Goal: Task Accomplishment & Management: Manage account settings

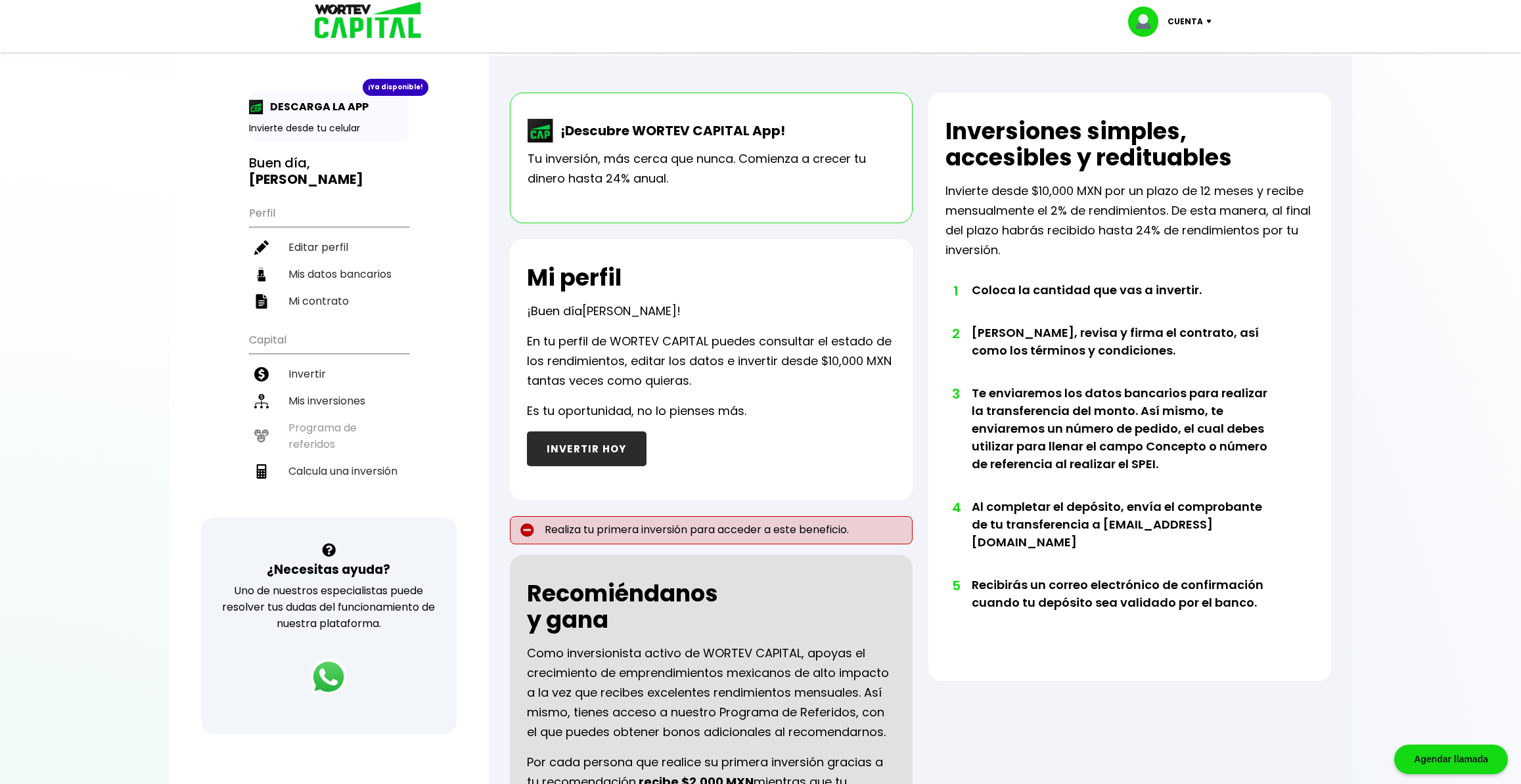
click at [577, 273] on h2 "Mi perfil" at bounding box center [574, 278] width 95 height 26
click at [331, 361] on li "Invertir" at bounding box center [329, 374] width 160 height 27
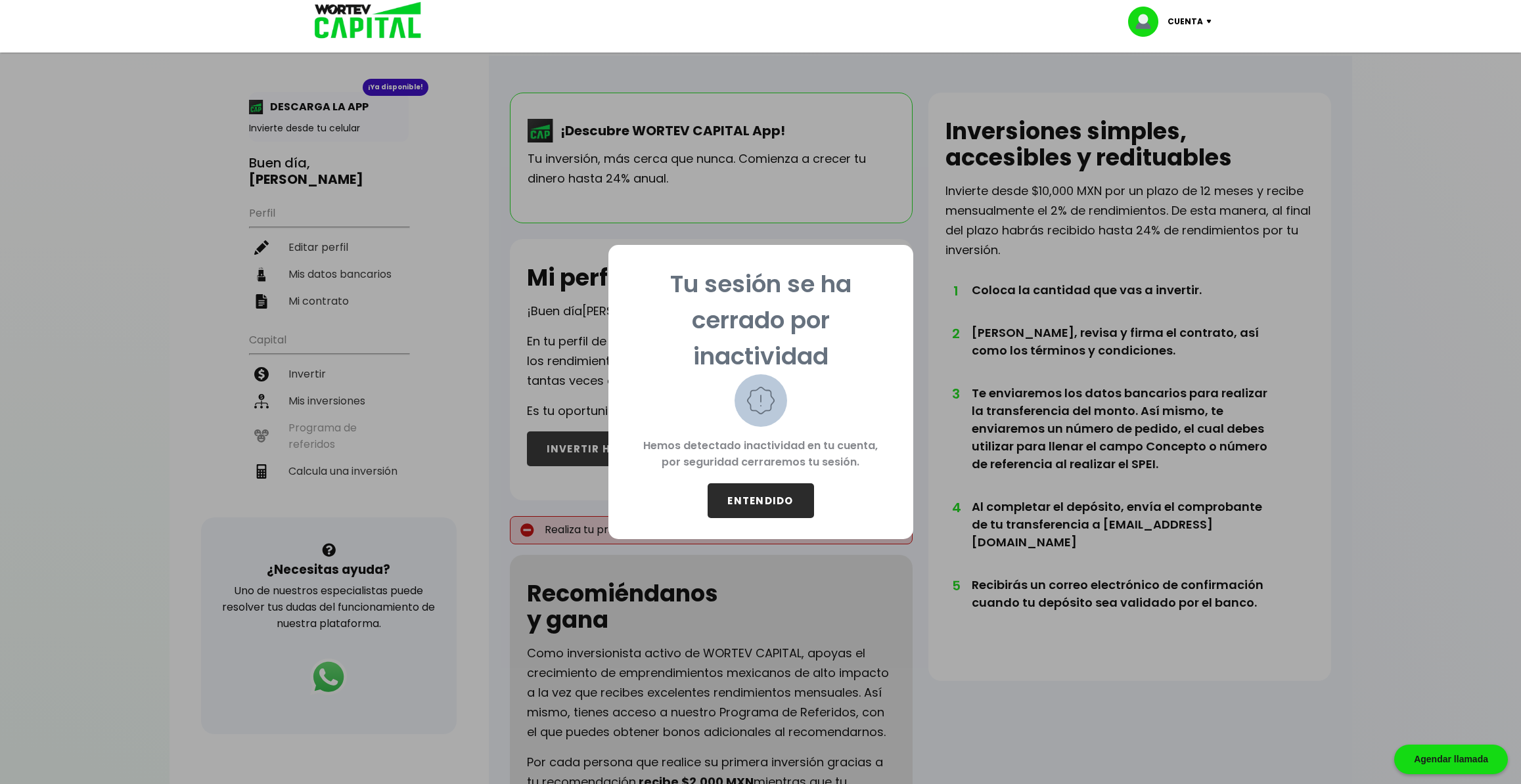
click at [766, 489] on button "ENTENDIDO" at bounding box center [761, 501] width 107 height 35
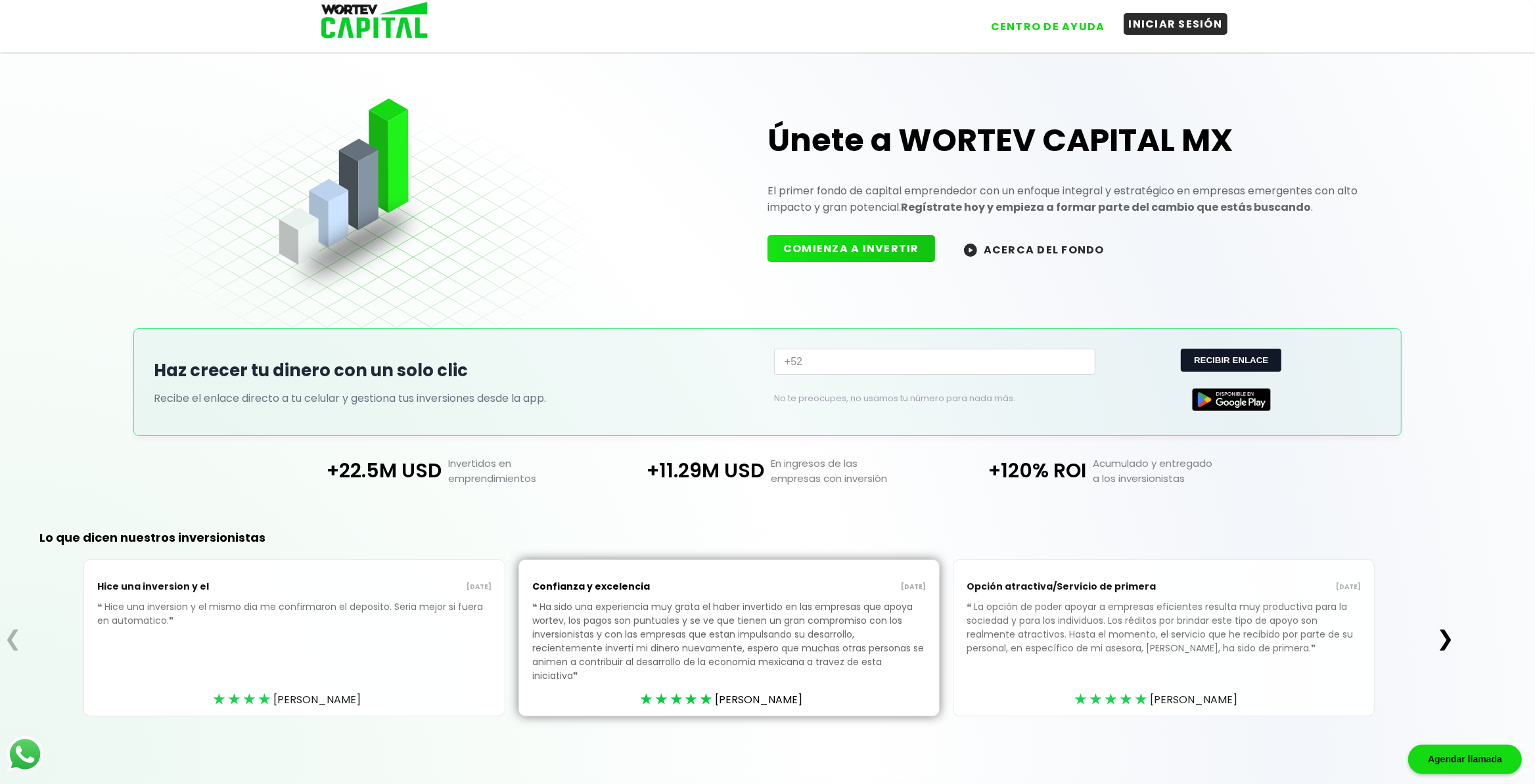
click at [1195, 26] on button "INICIAR SESIÓN" at bounding box center [1175, 24] width 104 height 21
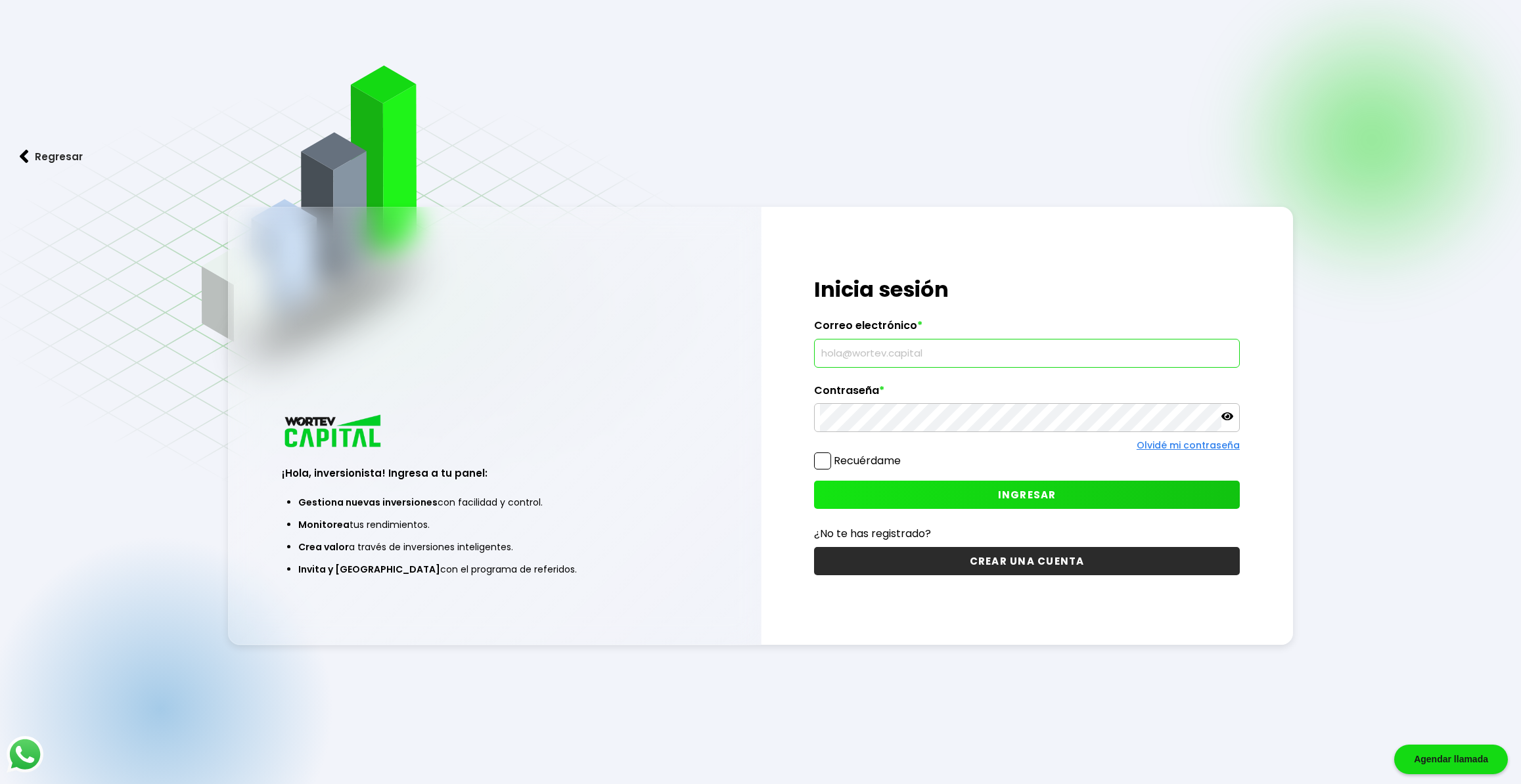
click at [924, 358] on input "text" at bounding box center [1027, 353] width 414 height 28
type input "[PERSON_NAME][EMAIL_ADDRESS][DOMAIN_NAME]"
click at [1041, 493] on span "INGRESAR" at bounding box center [1027, 495] width 59 height 14
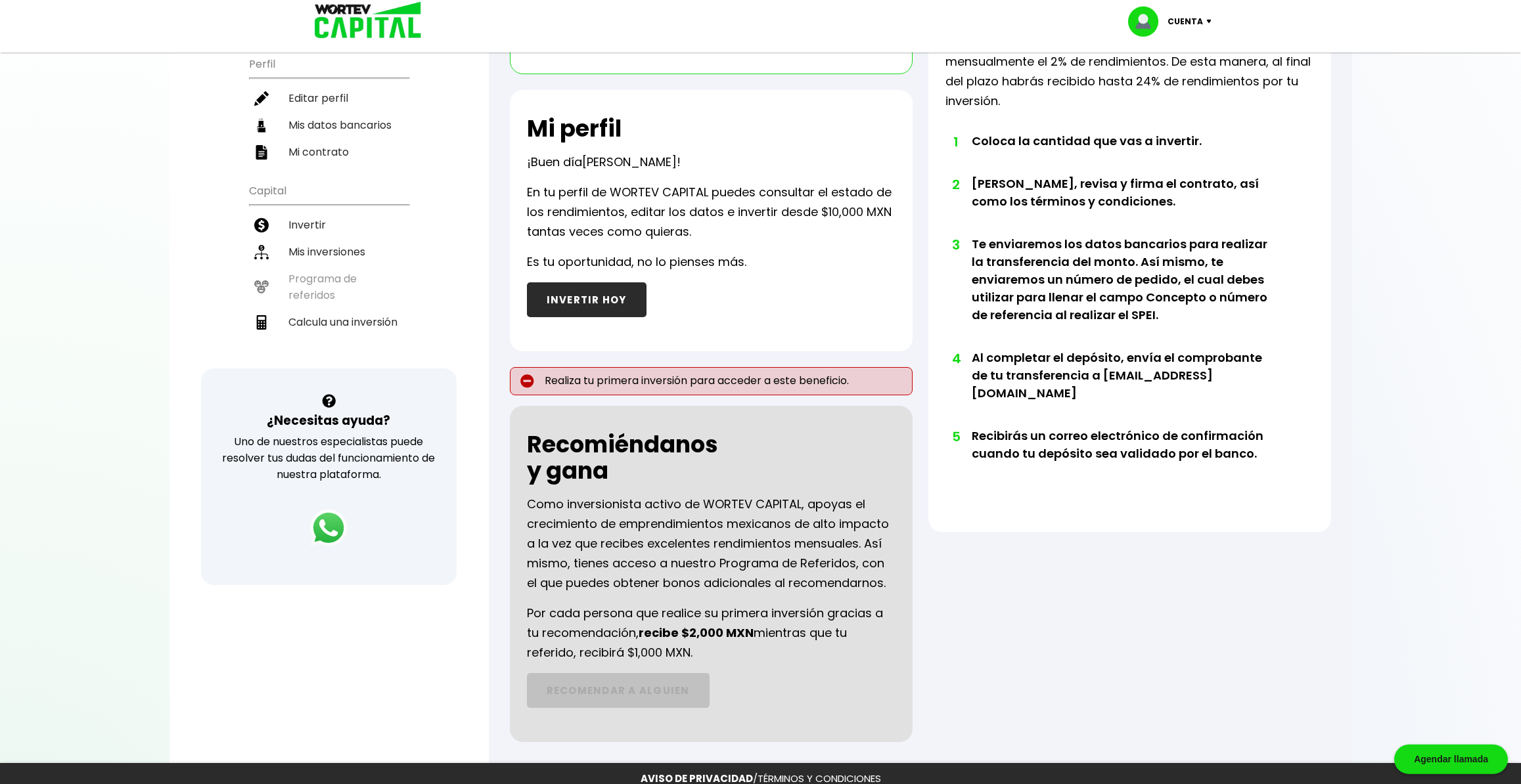
scroll to position [232, 0]
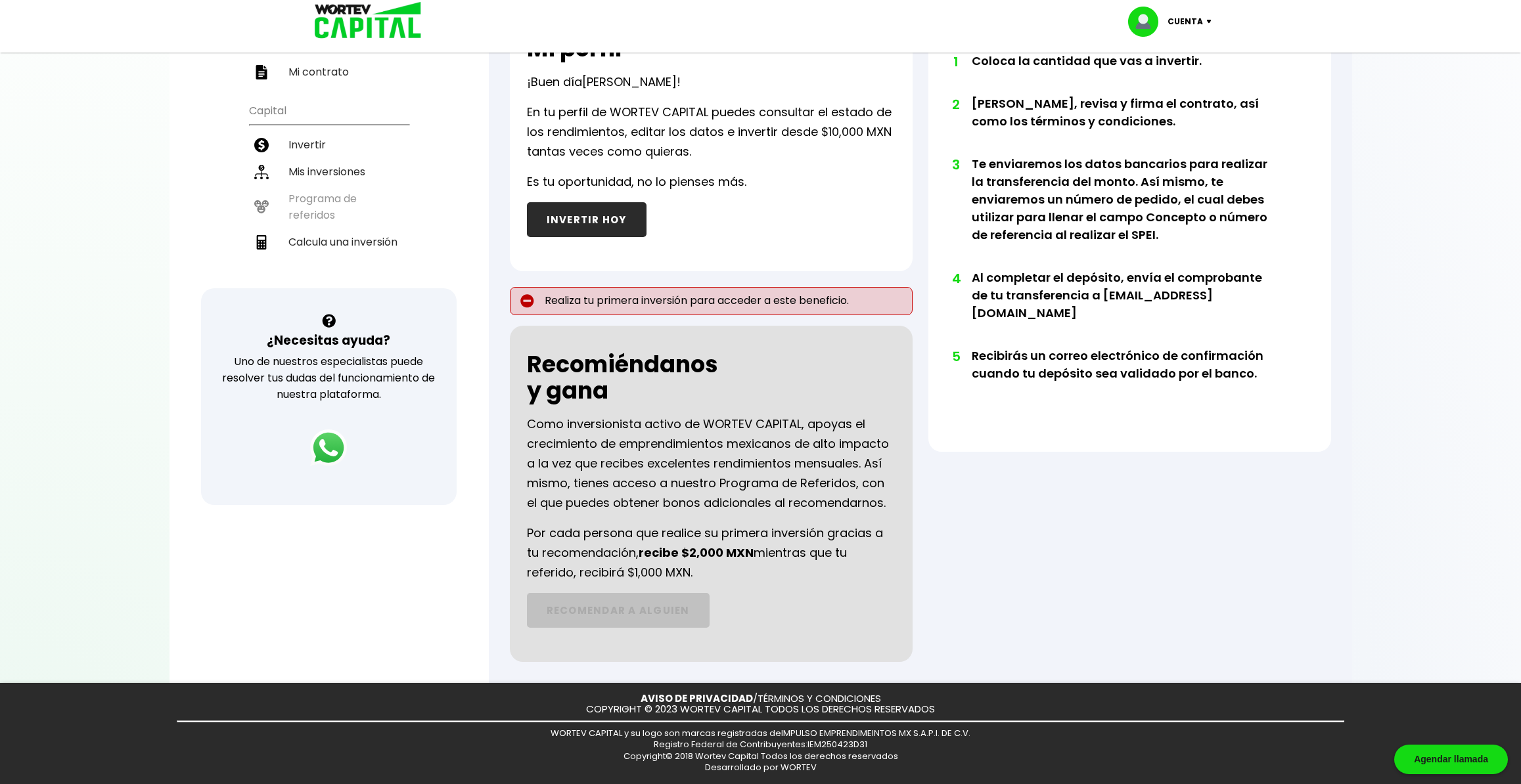
click at [337, 174] on ul "Capital Invertir Mis inversiones Programa de referidos Calcula una inversión" at bounding box center [329, 192] width 160 height 192
click at [335, 175] on ul "Capital Invertir Mis inversiones Programa de referidos Calcula una inversión" at bounding box center [329, 192] width 160 height 192
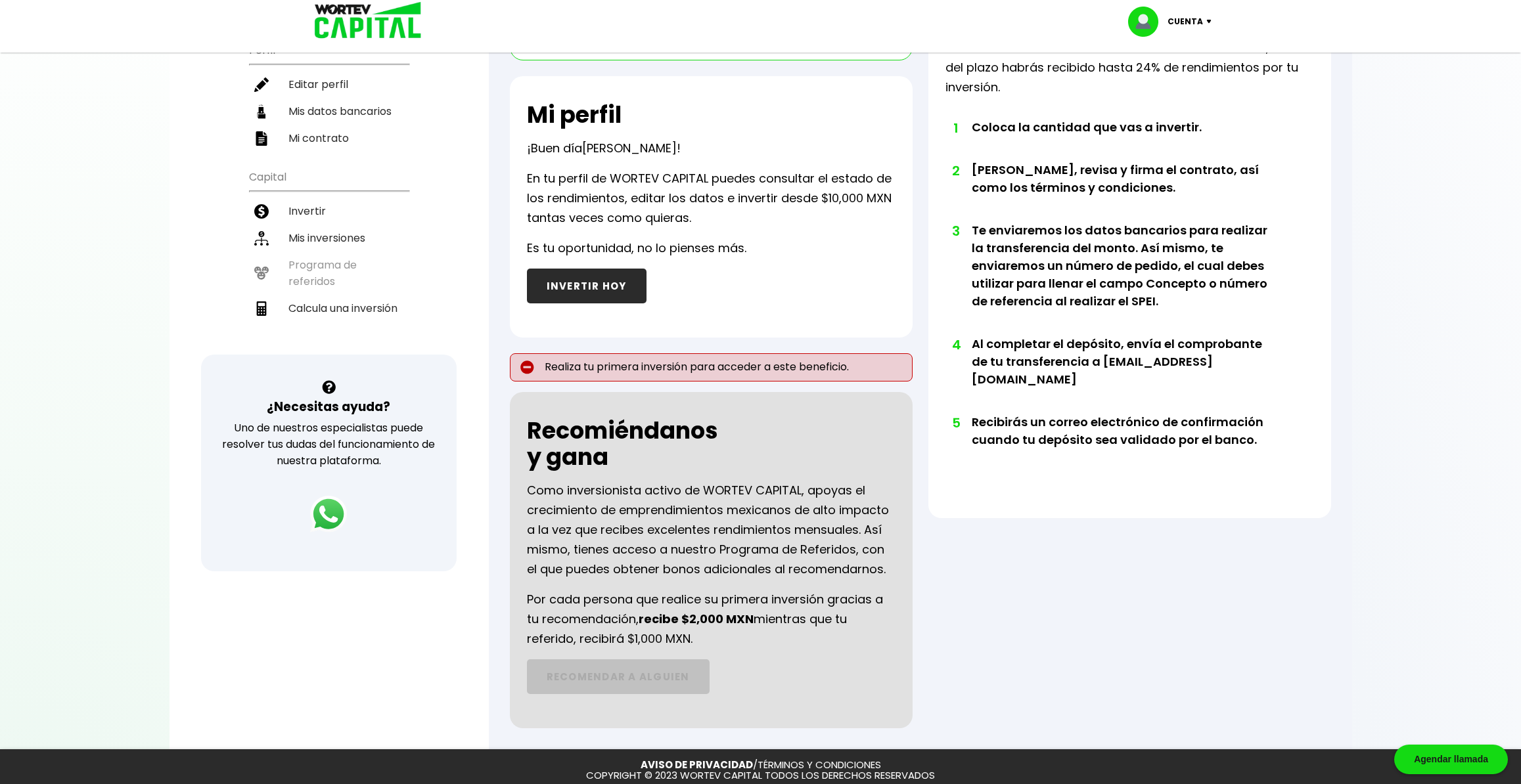
scroll to position [0, 0]
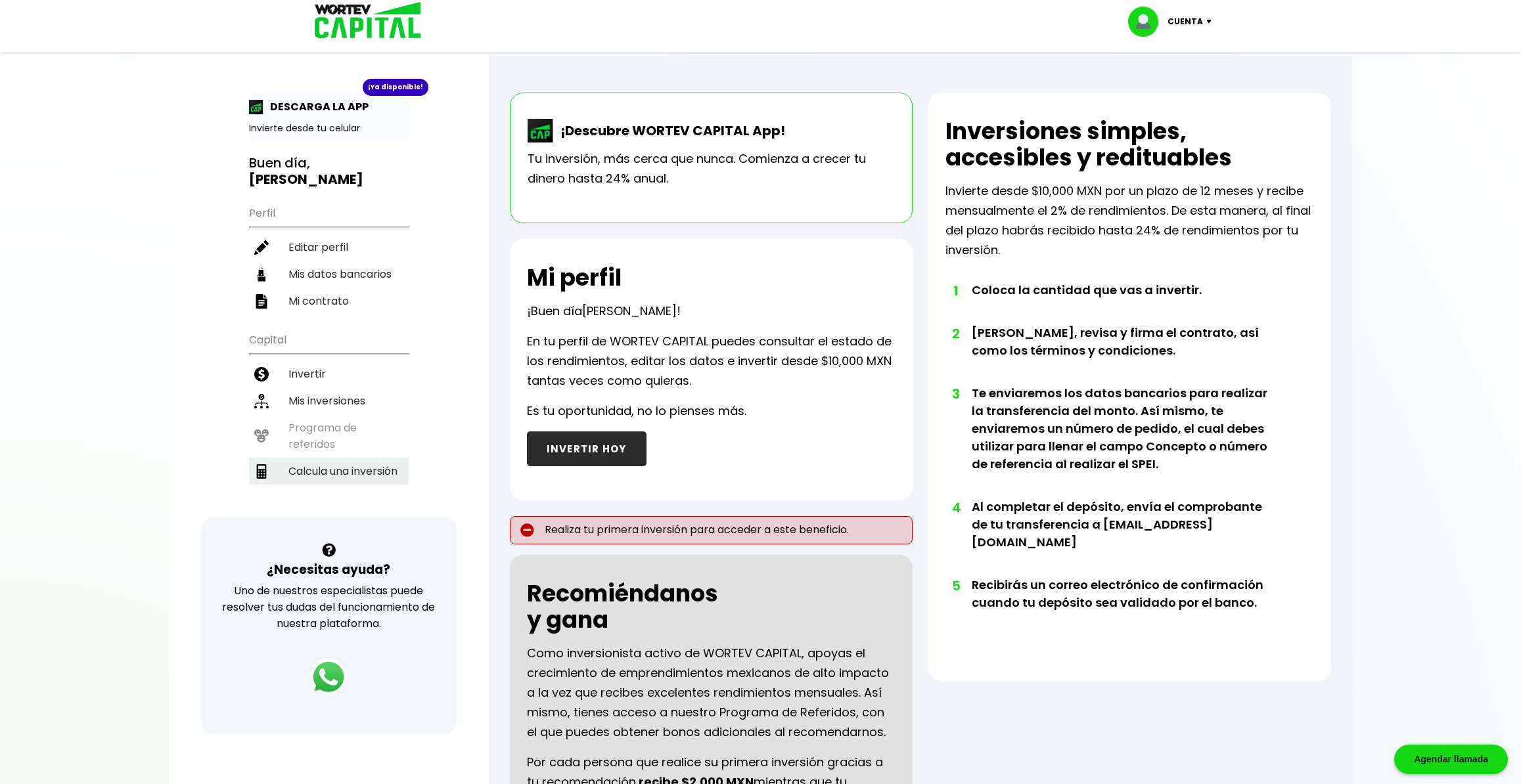
click at [356, 458] on li "Calcula una inversión" at bounding box center [329, 471] width 160 height 27
select select "1"
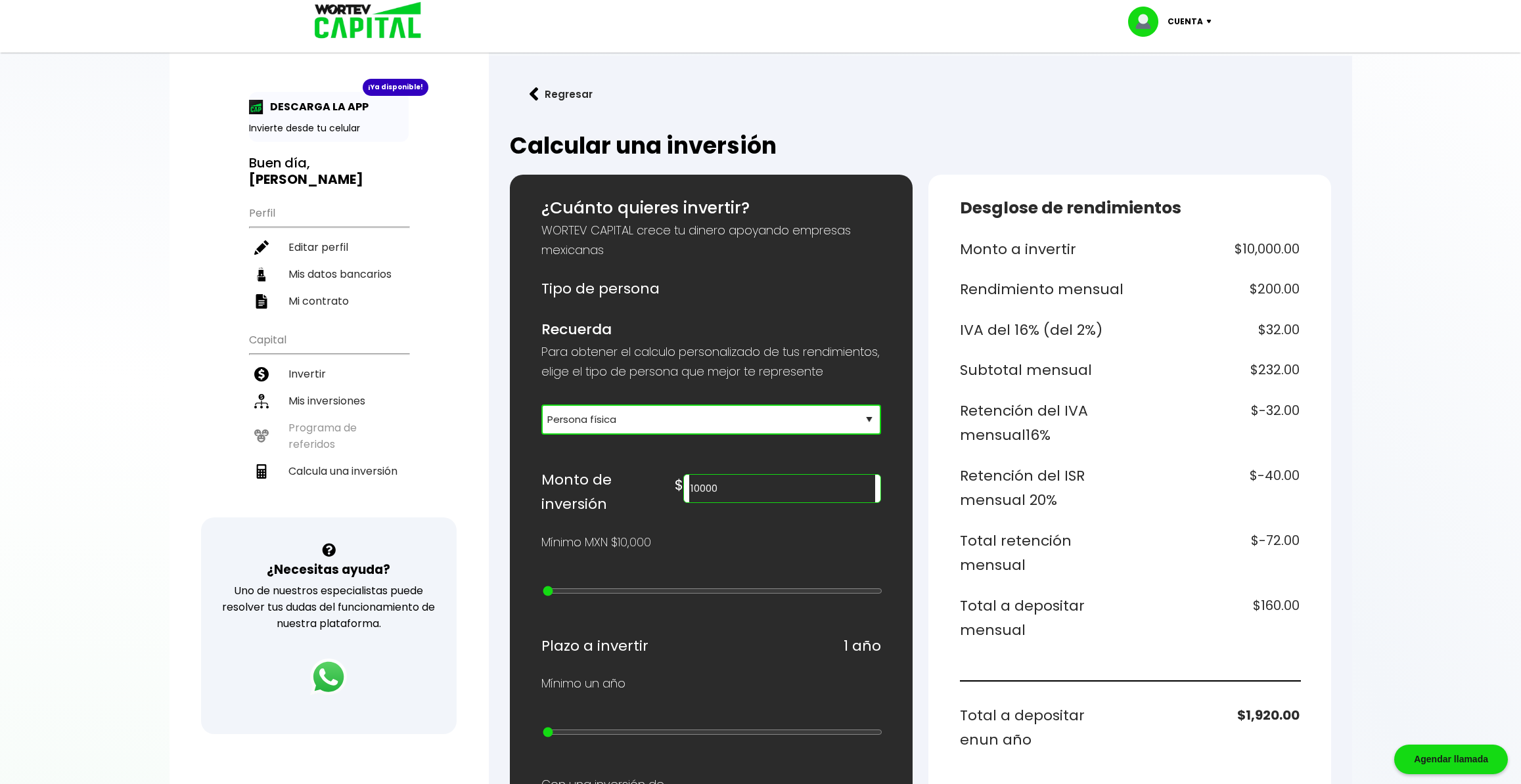
click at [694, 430] on select "Selecciona tu tipo de persona Persona Física que emite factura Persona física P…" at bounding box center [711, 420] width 340 height 30
click at [542, 404] on select "Selecciona tu tipo de persona Persona Física que emite factura Persona física P…" at bounding box center [711, 420] width 340 height 30
click at [690, 427] on select "Selecciona tu tipo de persona Persona Física que emite factura Persona física P…" at bounding box center [711, 420] width 340 height 30
click at [805, 503] on input "10000" at bounding box center [782, 489] width 185 height 28
drag, startPoint x: 751, startPoint y: 505, endPoint x: 649, endPoint y: 503, distance: 102.0
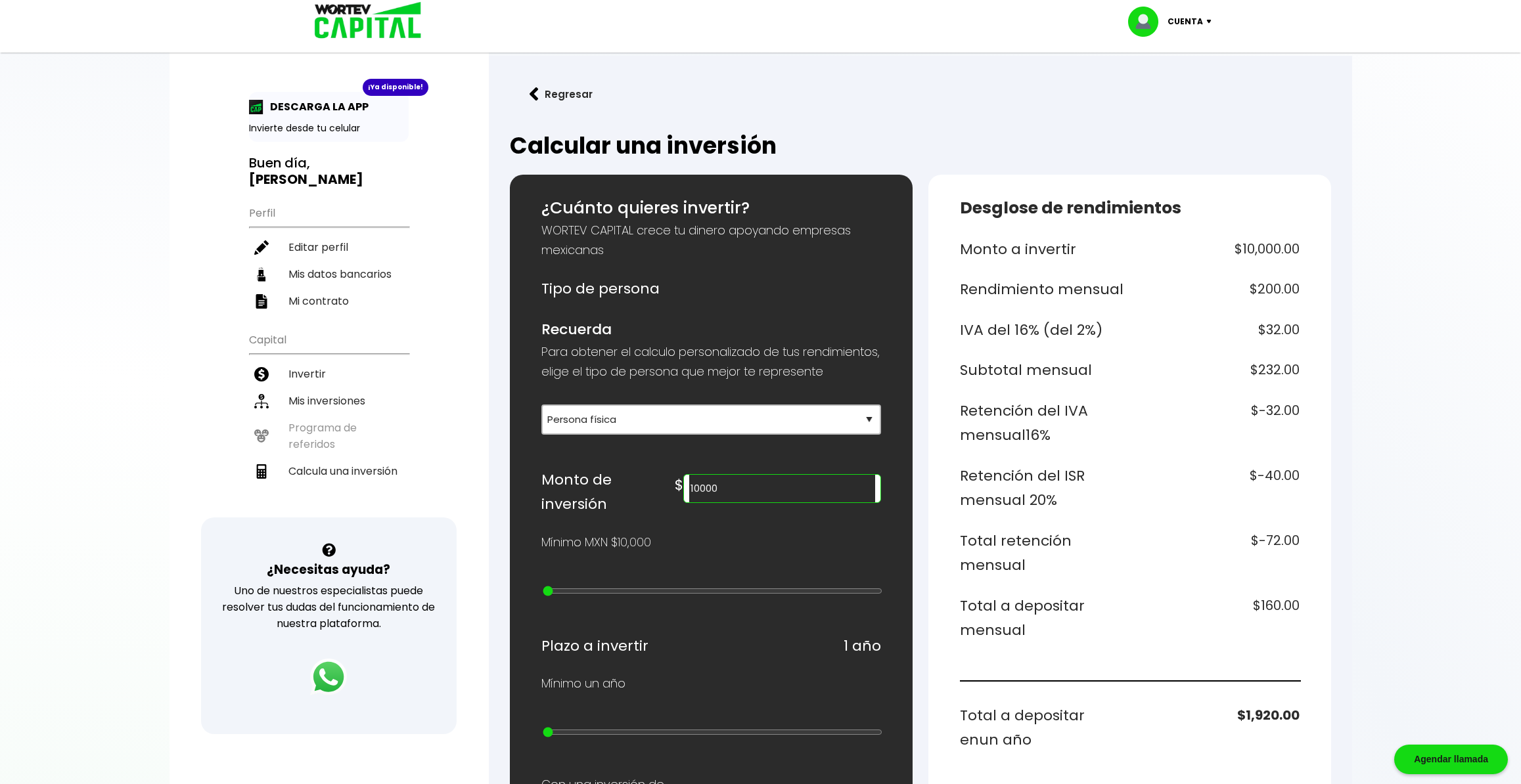
click at [689, 503] on input "10000" at bounding box center [782, 489] width 185 height 28
click at [1168, 487] on h6 "$-40.00" at bounding box center [1217, 488] width 165 height 49
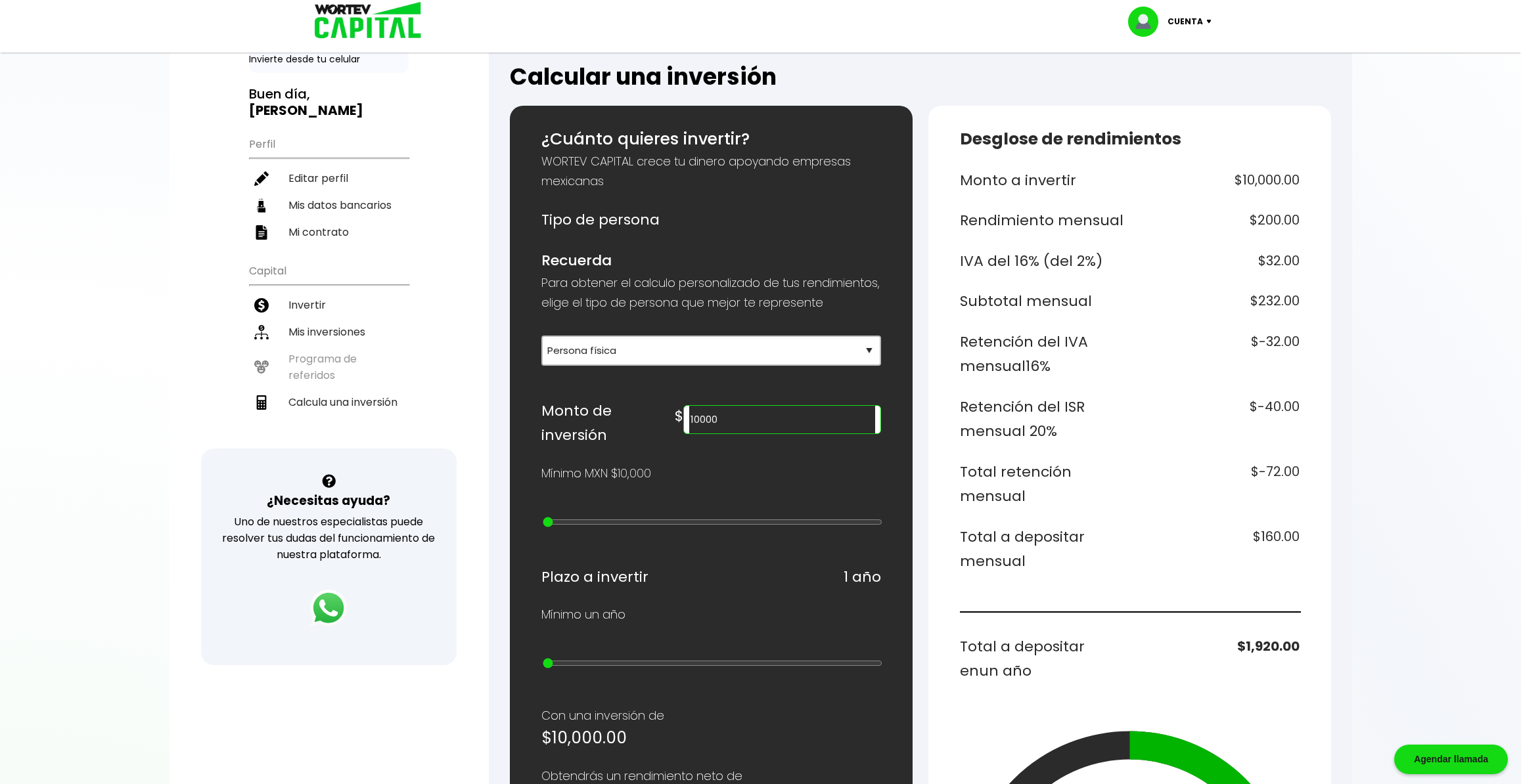
scroll to position [138, 0]
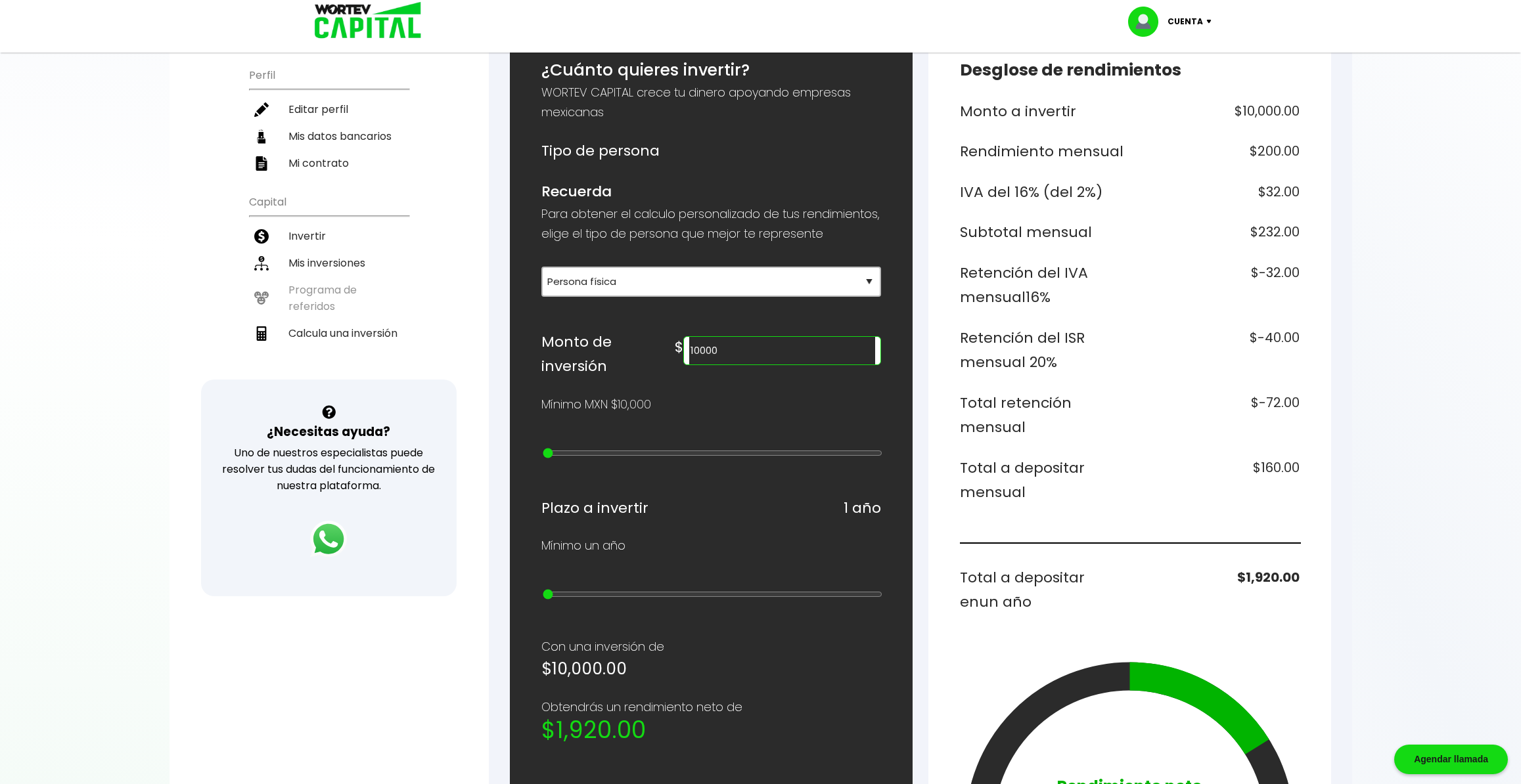
drag, startPoint x: 746, startPoint y: 367, endPoint x: 589, endPoint y: 367, distance: 157.0
click at [689, 364] on input "10000" at bounding box center [782, 351] width 185 height 28
click at [1235, 464] on h6 "$2,400.00" at bounding box center [1217, 480] width 165 height 49
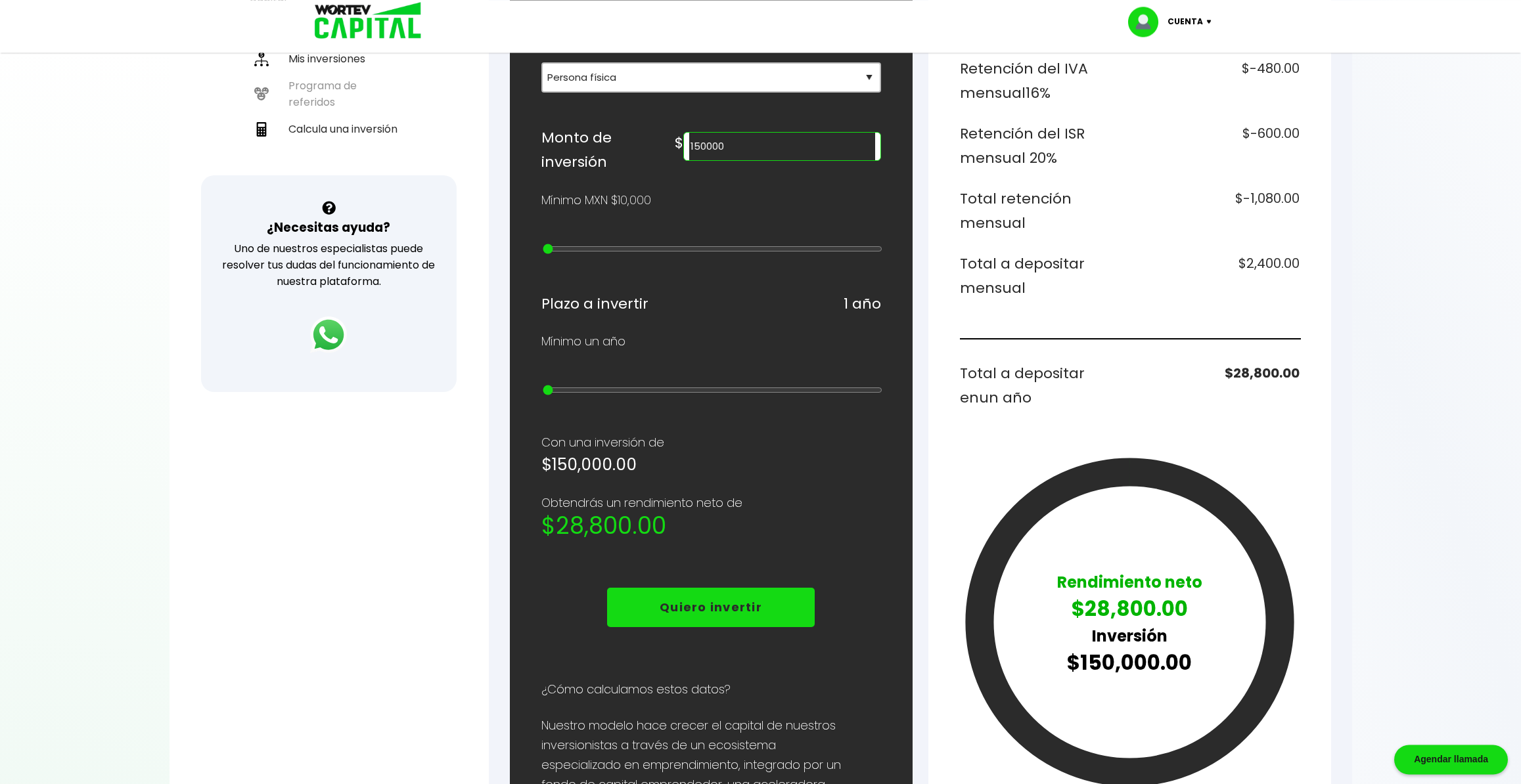
scroll to position [345, 0]
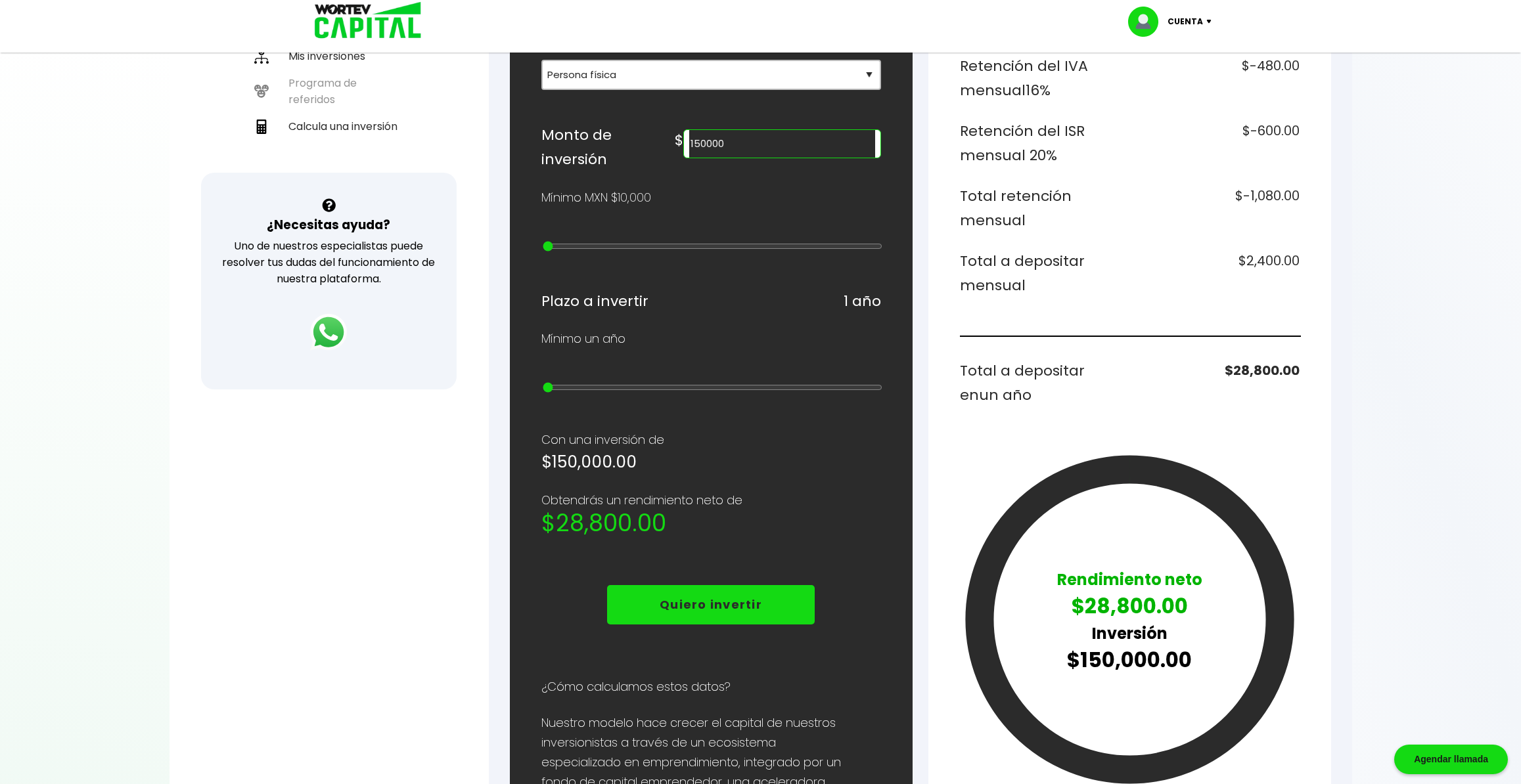
drag, startPoint x: 748, startPoint y: 158, endPoint x: 676, endPoint y: 168, distance: 72.7
click at [689, 158] on input "150000" at bounding box center [782, 144] width 185 height 28
type input "200000"
click at [1271, 261] on h6 "$3,200.00" at bounding box center [1217, 273] width 165 height 49
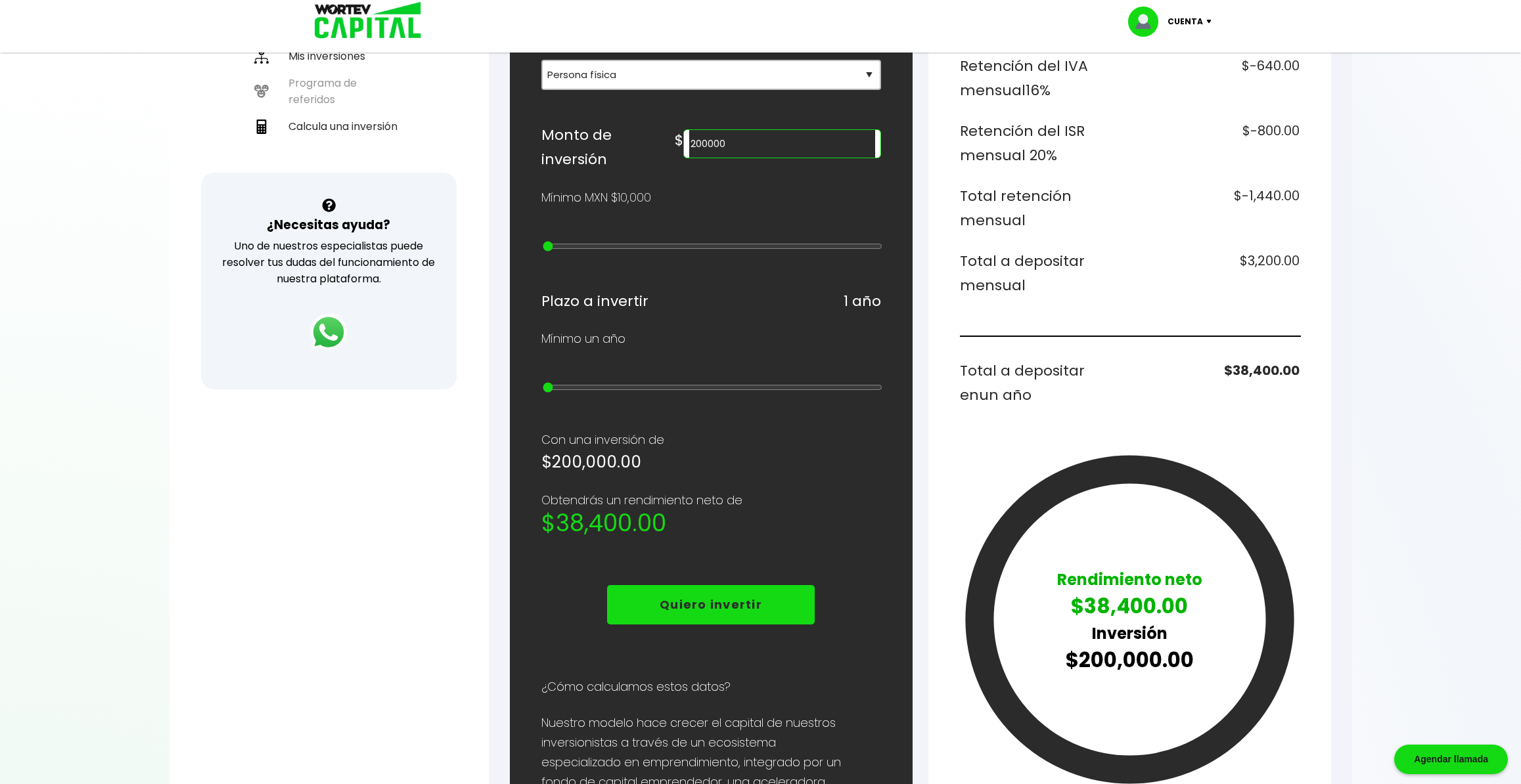
click at [1271, 261] on h6 "$3,200.00" at bounding box center [1217, 273] width 165 height 49
click at [1253, 256] on h6 "$3,200.00" at bounding box center [1217, 273] width 165 height 49
click at [1235, 259] on h6 "$3,200.00" at bounding box center [1217, 273] width 165 height 49
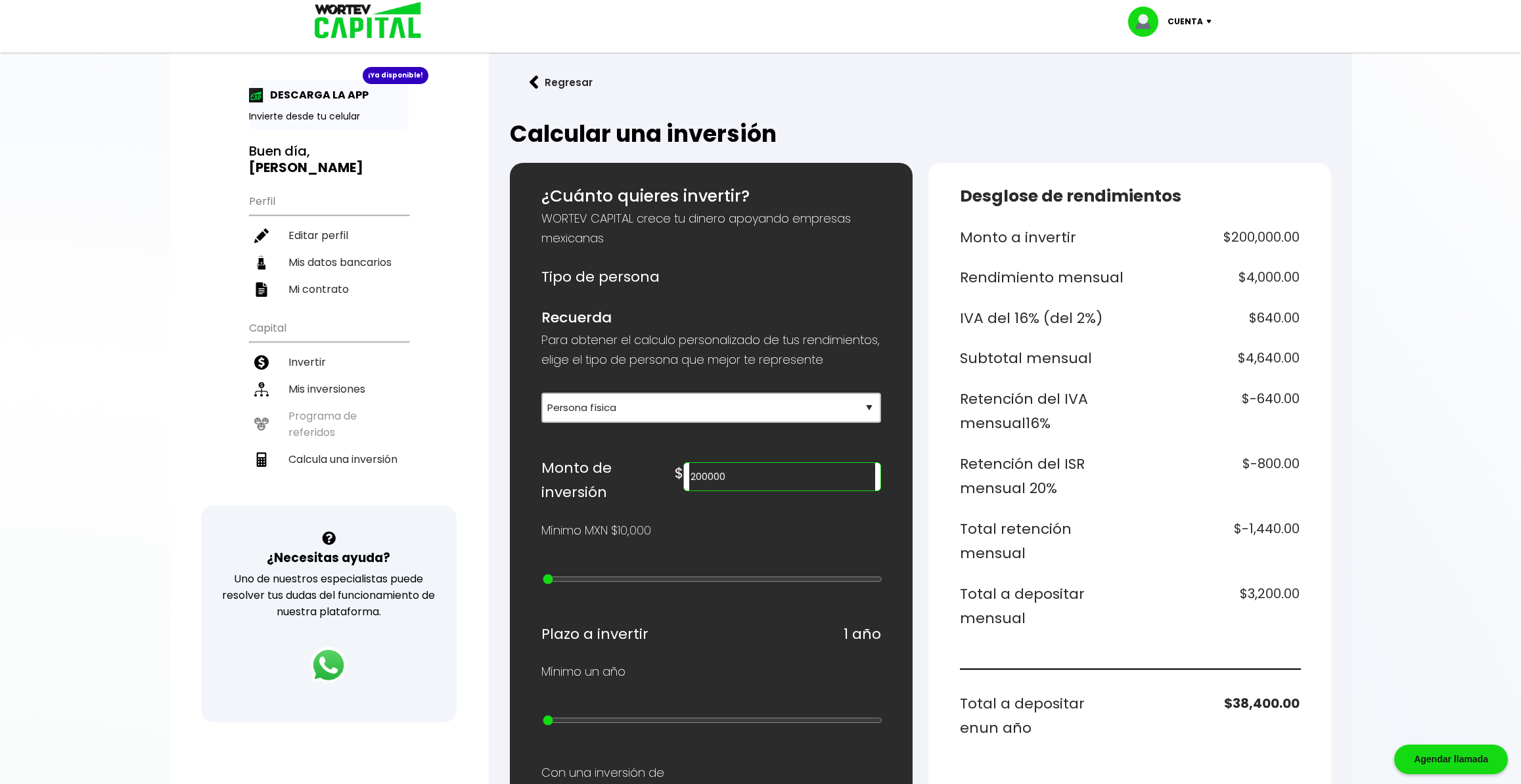
scroll to position [0, 0]
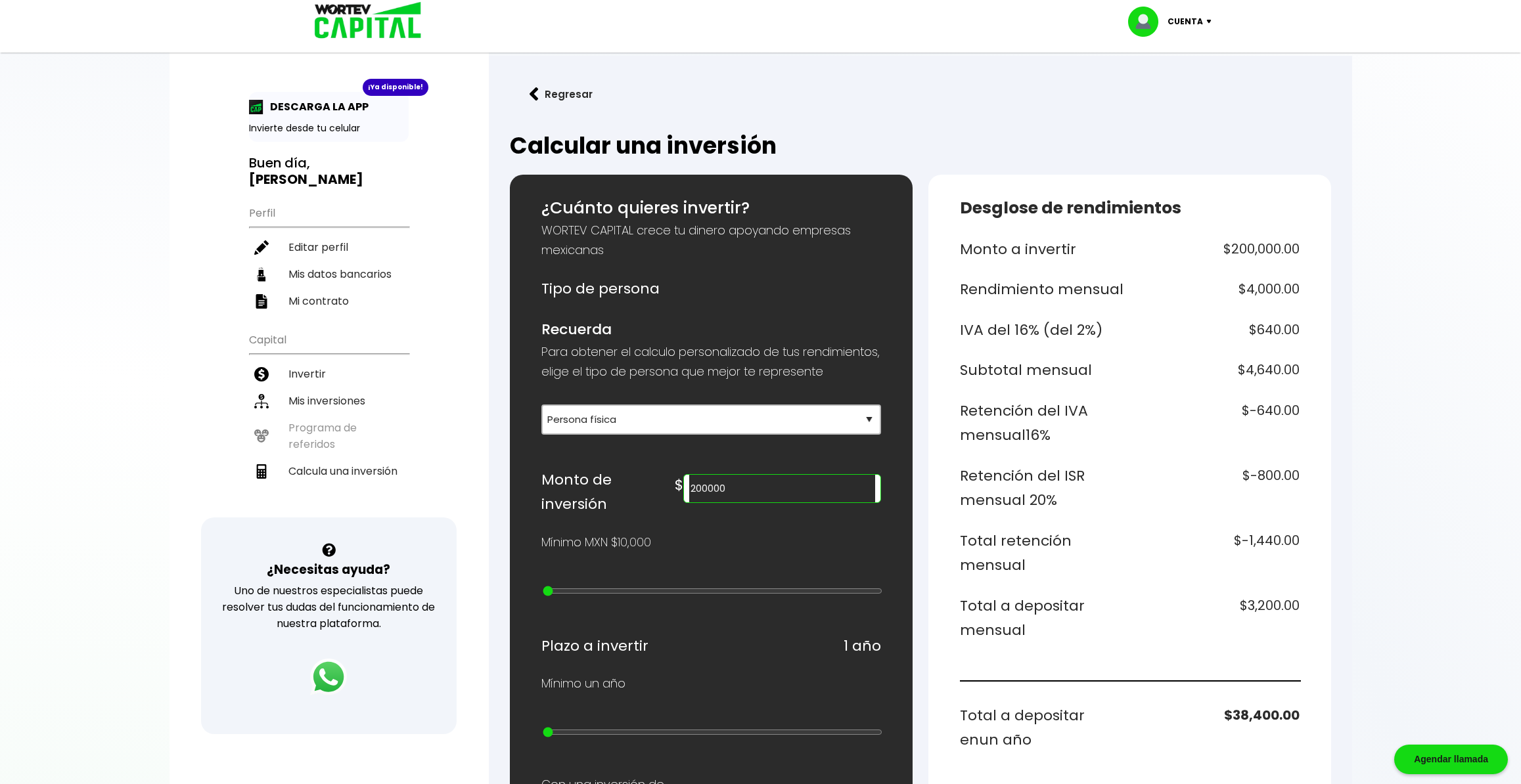
click at [1139, 80] on link "Regresar" at bounding box center [920, 94] width 821 height 35
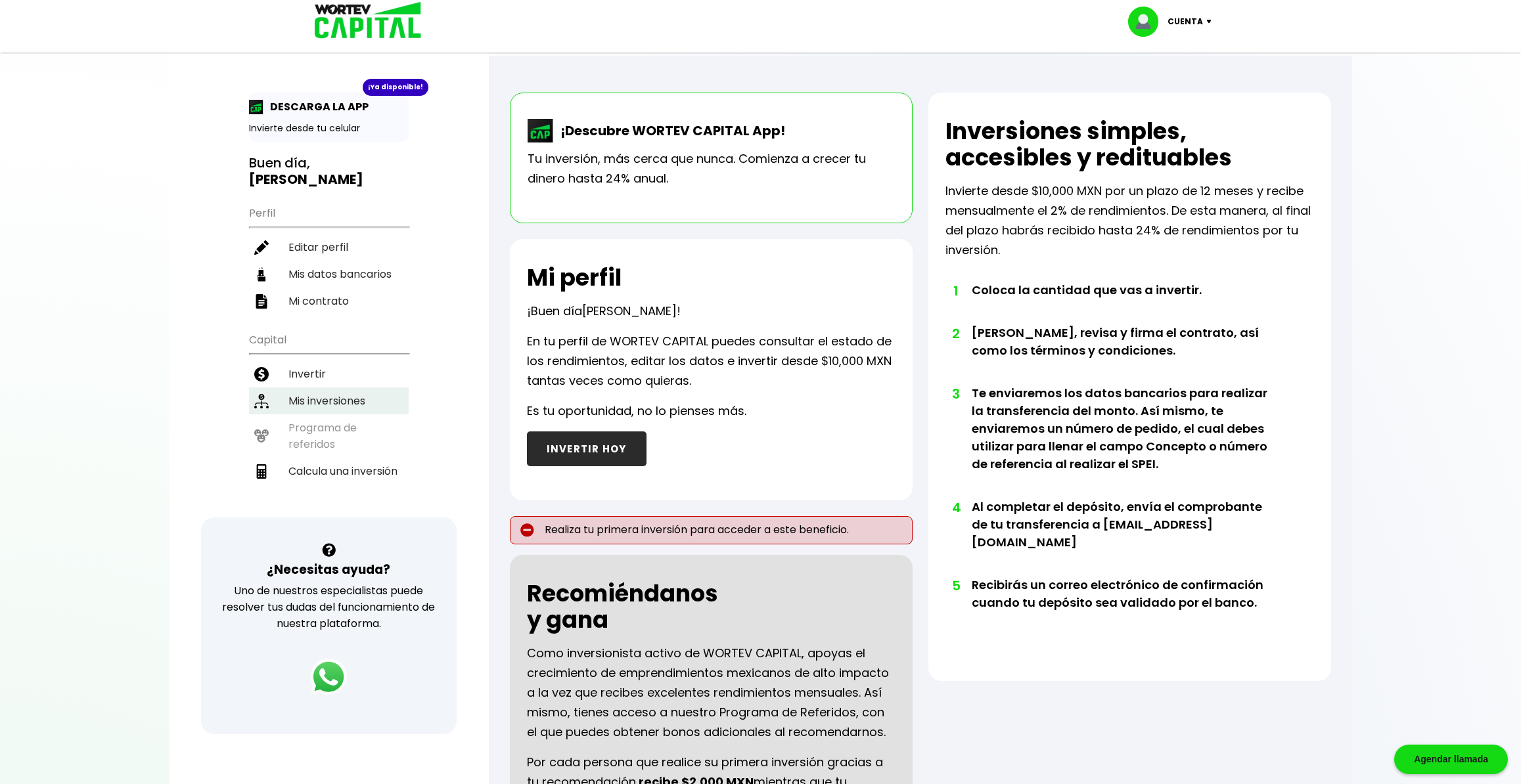
click at [342, 387] on li "Mis inversiones" at bounding box center [329, 400] width 160 height 27
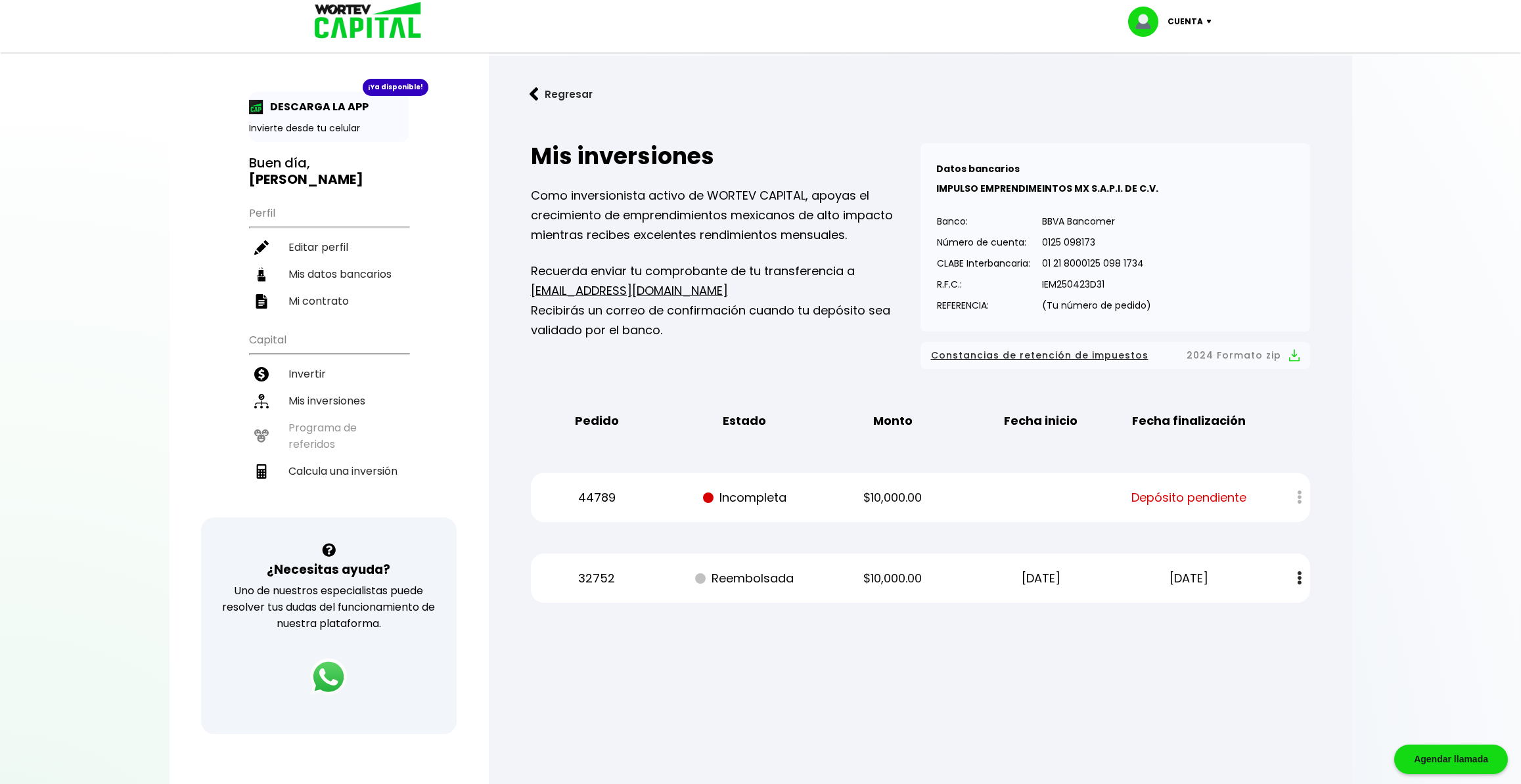
click at [1172, 496] on span "Depósito pendiente" at bounding box center [1189, 498] width 115 height 19
click at [1131, 496] on p "Depósito pendiente" at bounding box center [1189, 498] width 125 height 19
click at [1490, 296] on div at bounding box center [760, 392] width 1521 height 784
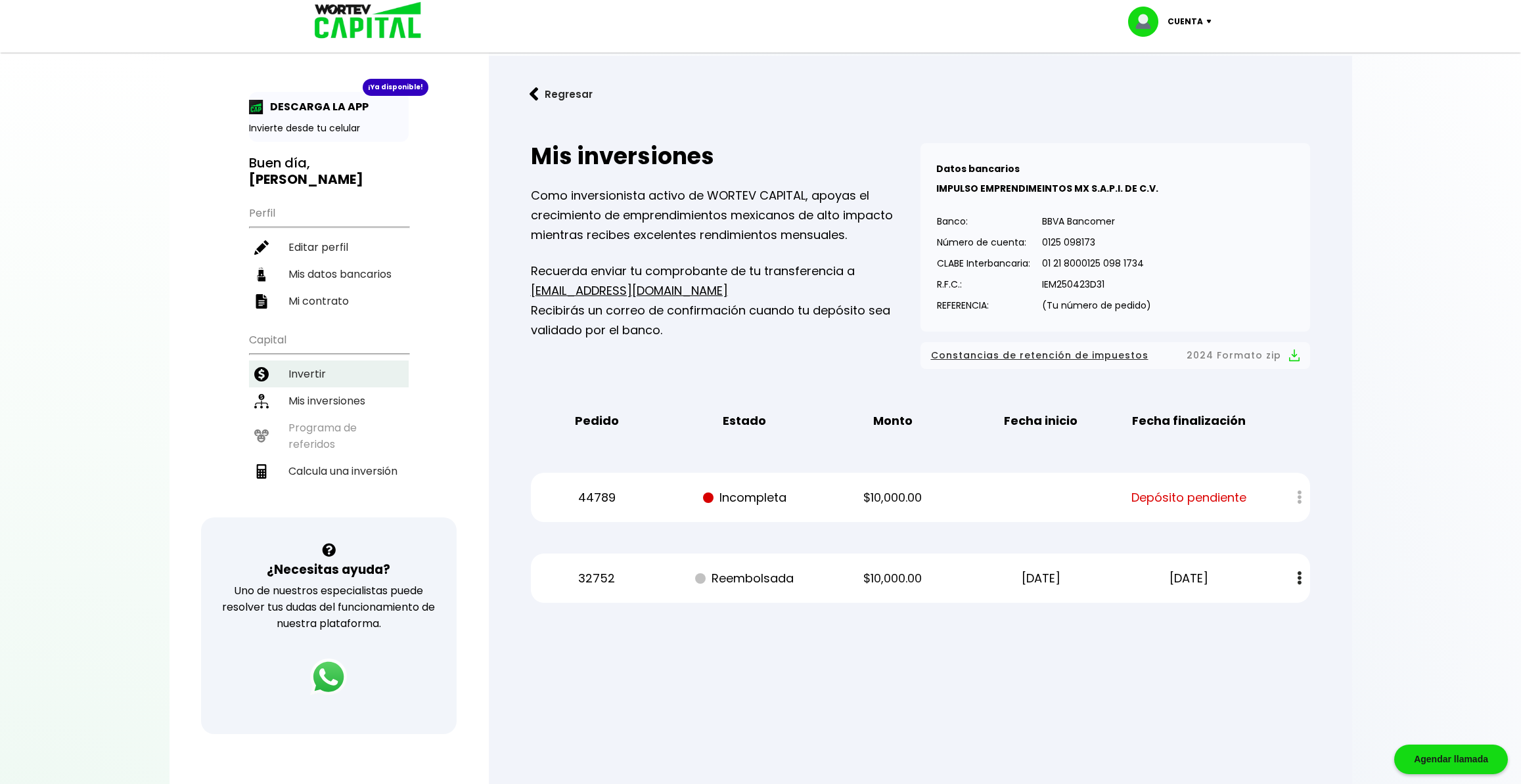
click at [322, 361] on li "Invertir" at bounding box center [329, 374] width 160 height 27
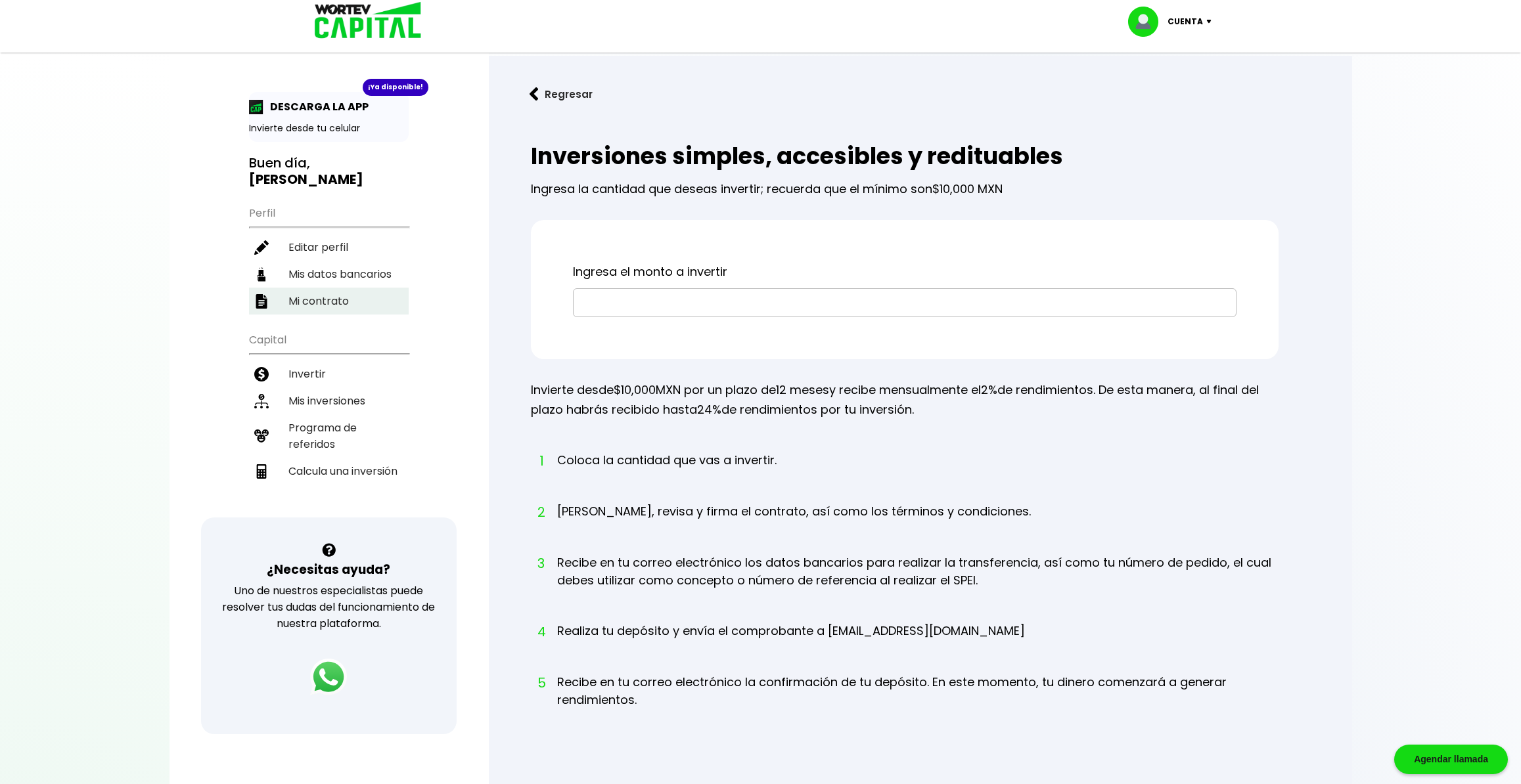
click at [324, 288] on li "Mi contrato" at bounding box center [329, 301] width 160 height 27
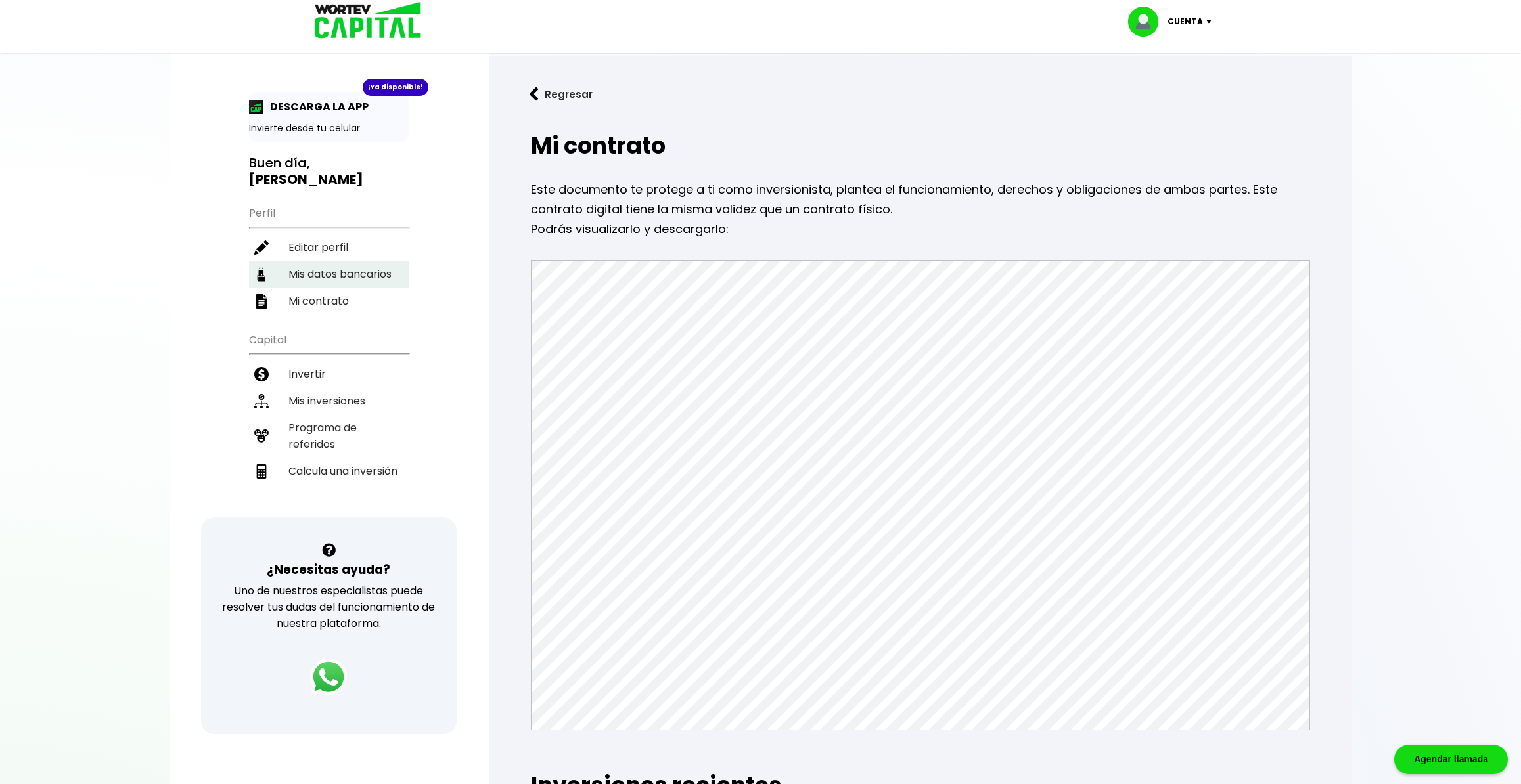
click at [337, 261] on li "Mis datos bancarios" at bounding box center [329, 274] width 160 height 27
select select "BBVA Bancomer"
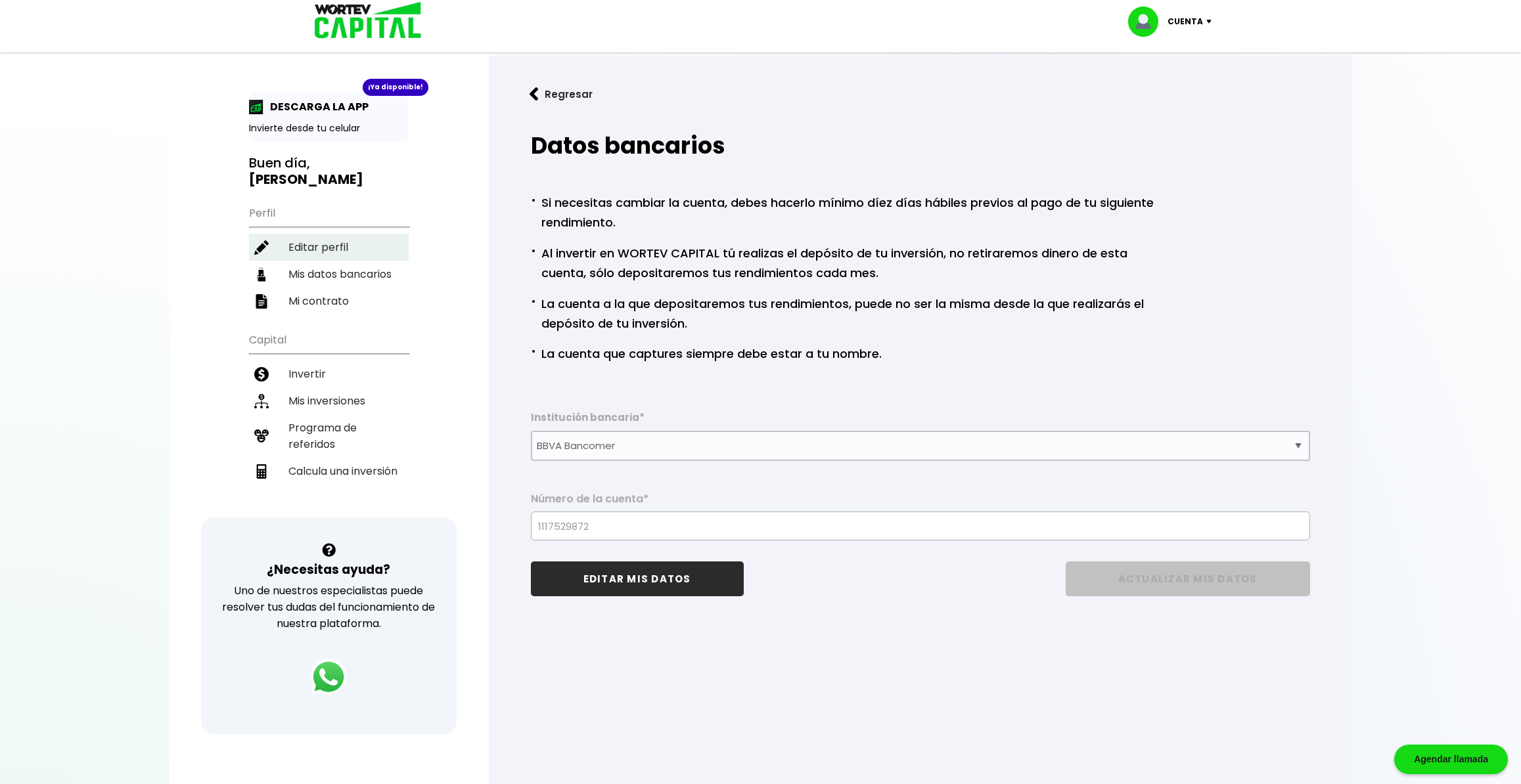
click at [332, 235] on li "Editar perfil" at bounding box center [329, 247] width 160 height 27
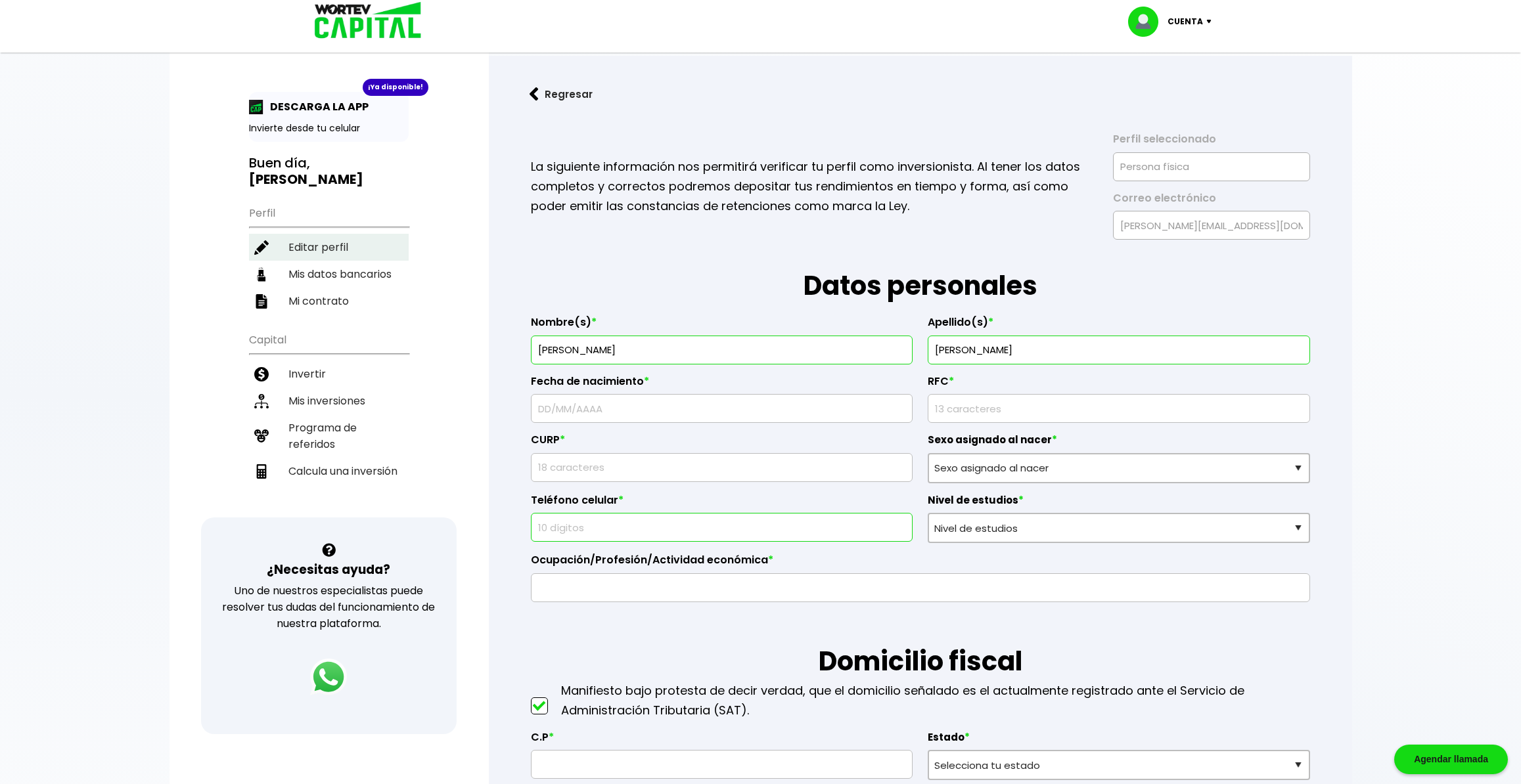
type input "[DATE]"
type input "AAIR811125BY3"
type input "AAIR811125HDFPBL05"
select select "Hombre"
type input "5528987128"
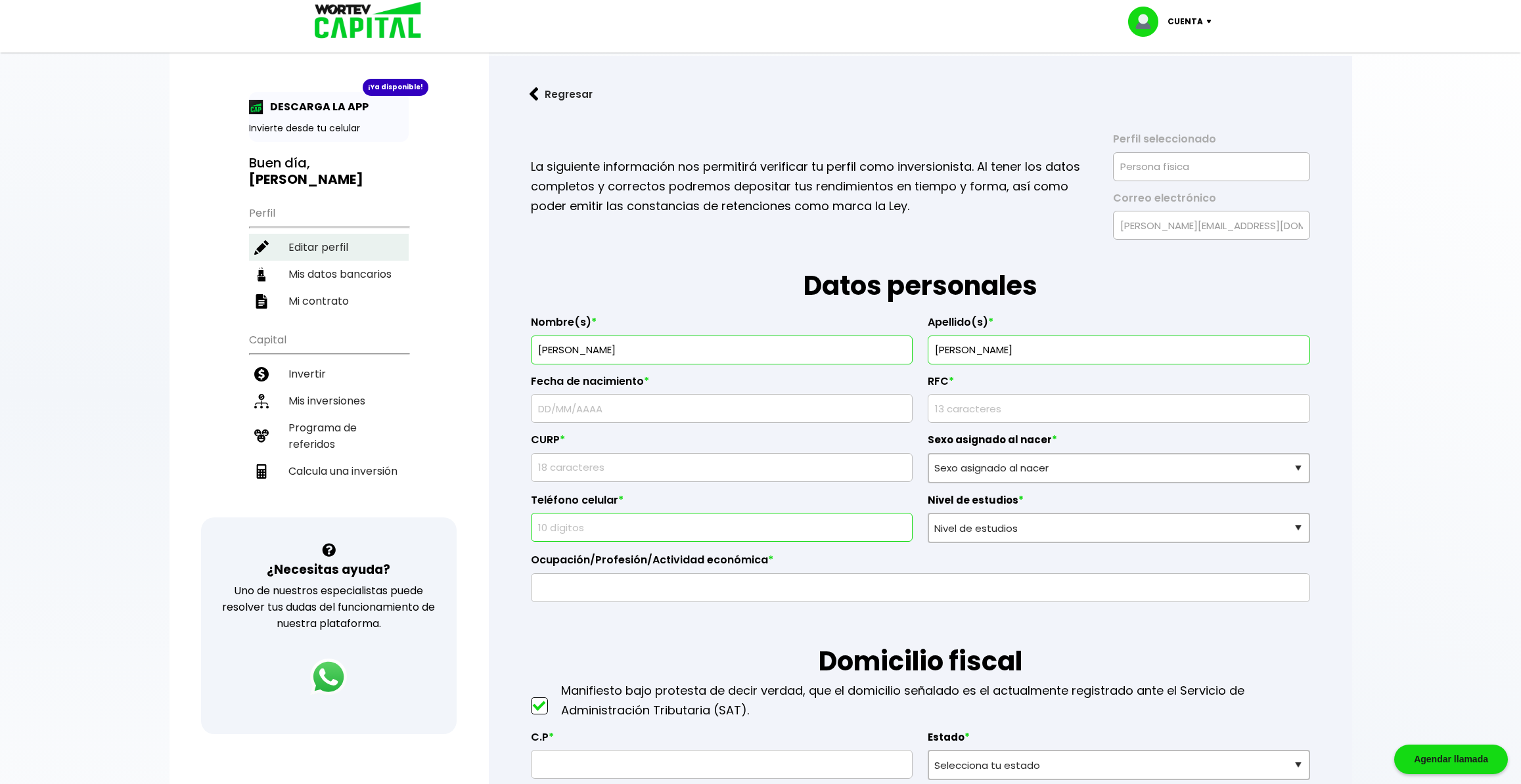
select select "Licenciatura"
type input "Sistemas"
type input "08220"
select select "DF"
type input "Iztacalco"
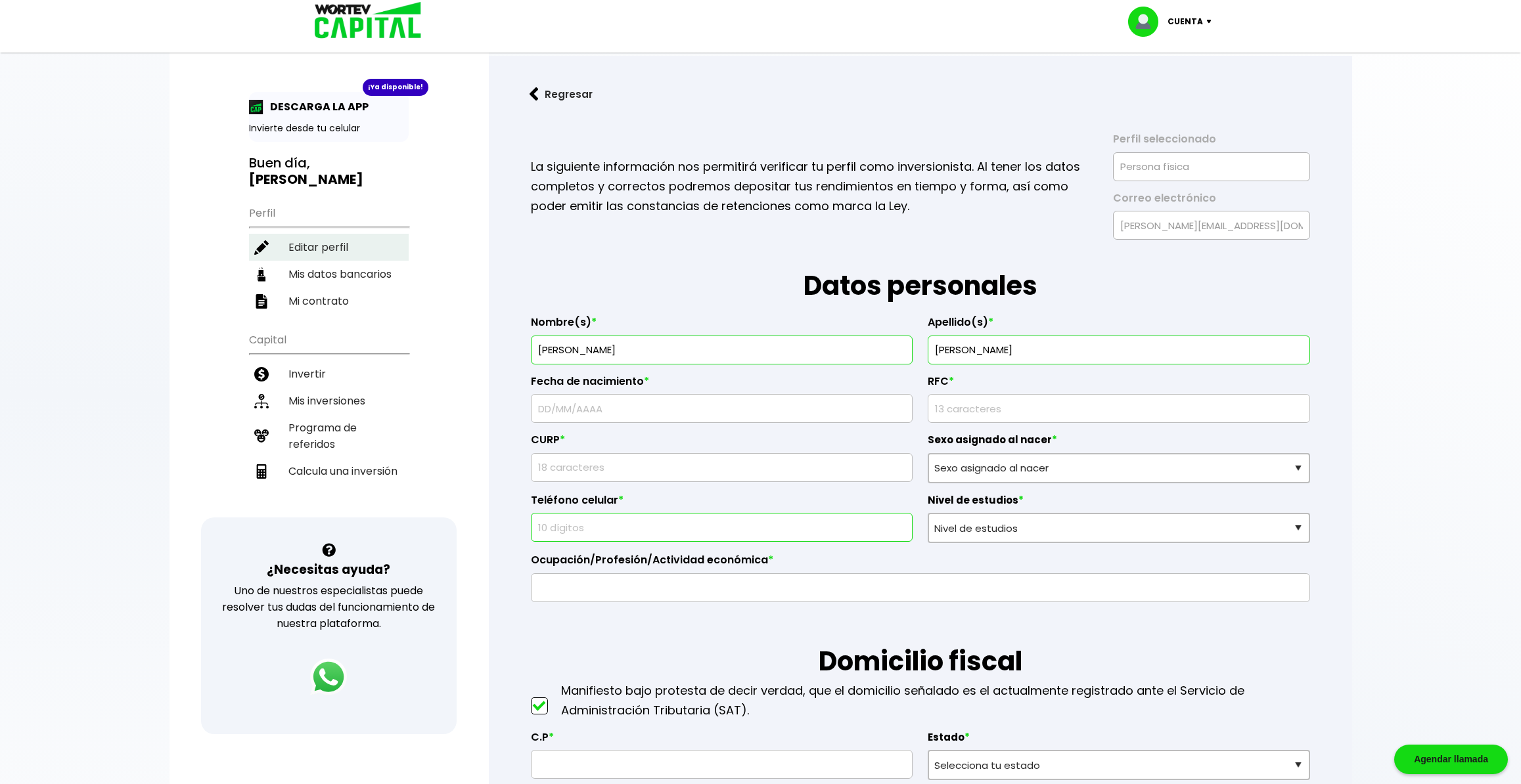
type input "[PERSON_NAME]"
type input "63"
type input "San [PERSON_NAME]"
select select "BBVA Bancomer"
type input "[PERSON_NAME]"
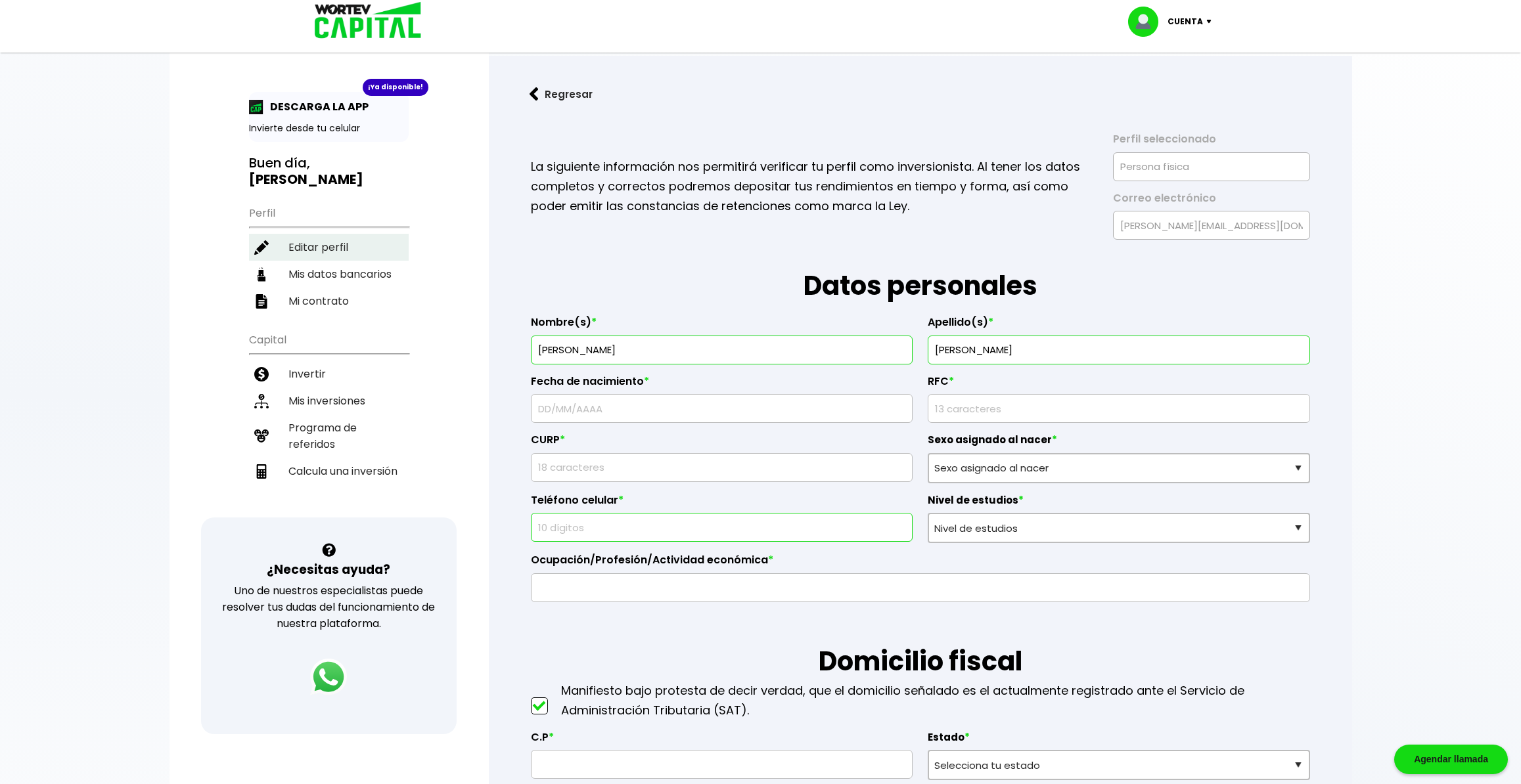
type input "[EMAIL_ADDRESS][DOMAIN_NAME]"
type input "5577313958"
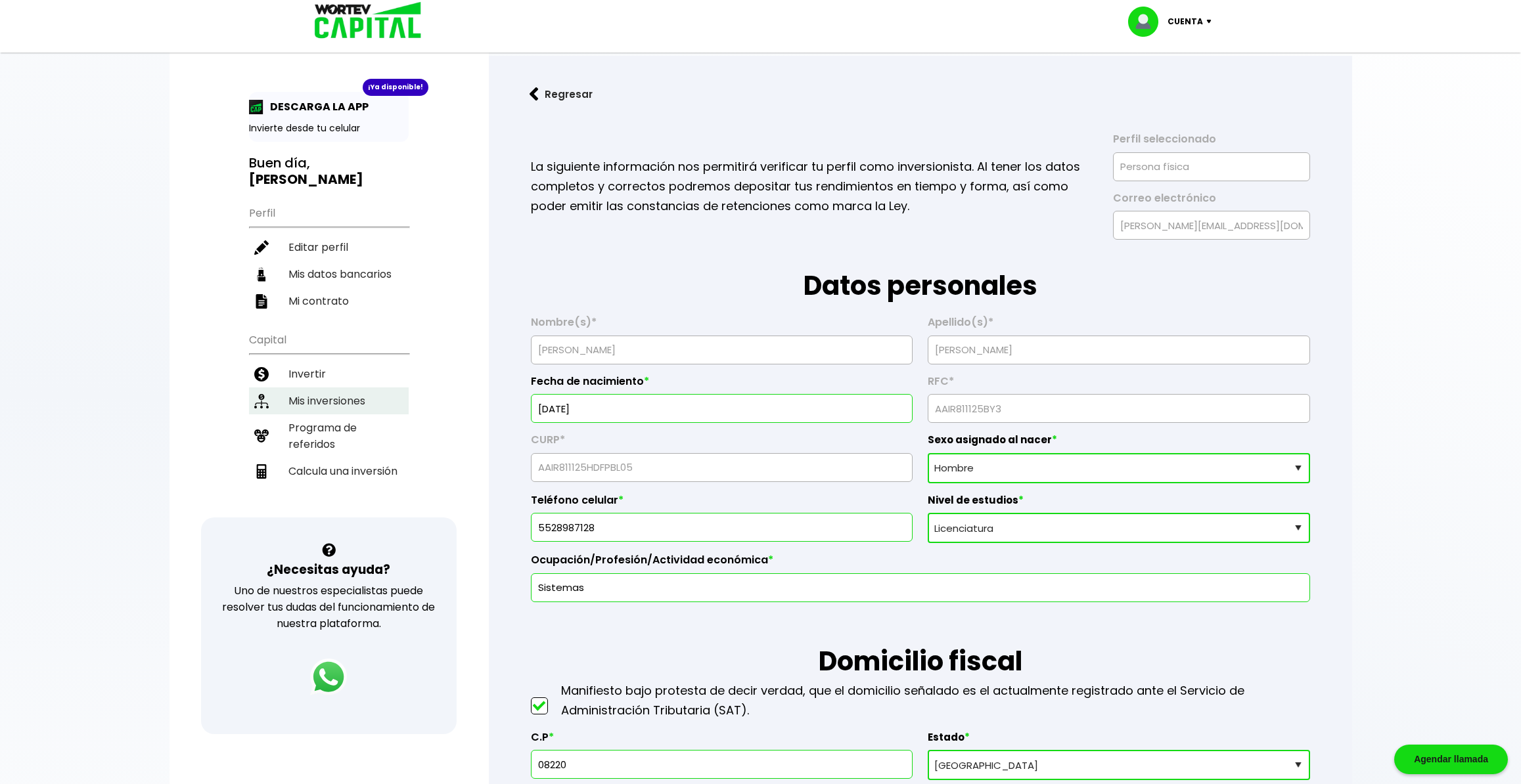
click at [331, 387] on li "Mis inversiones" at bounding box center [329, 400] width 160 height 27
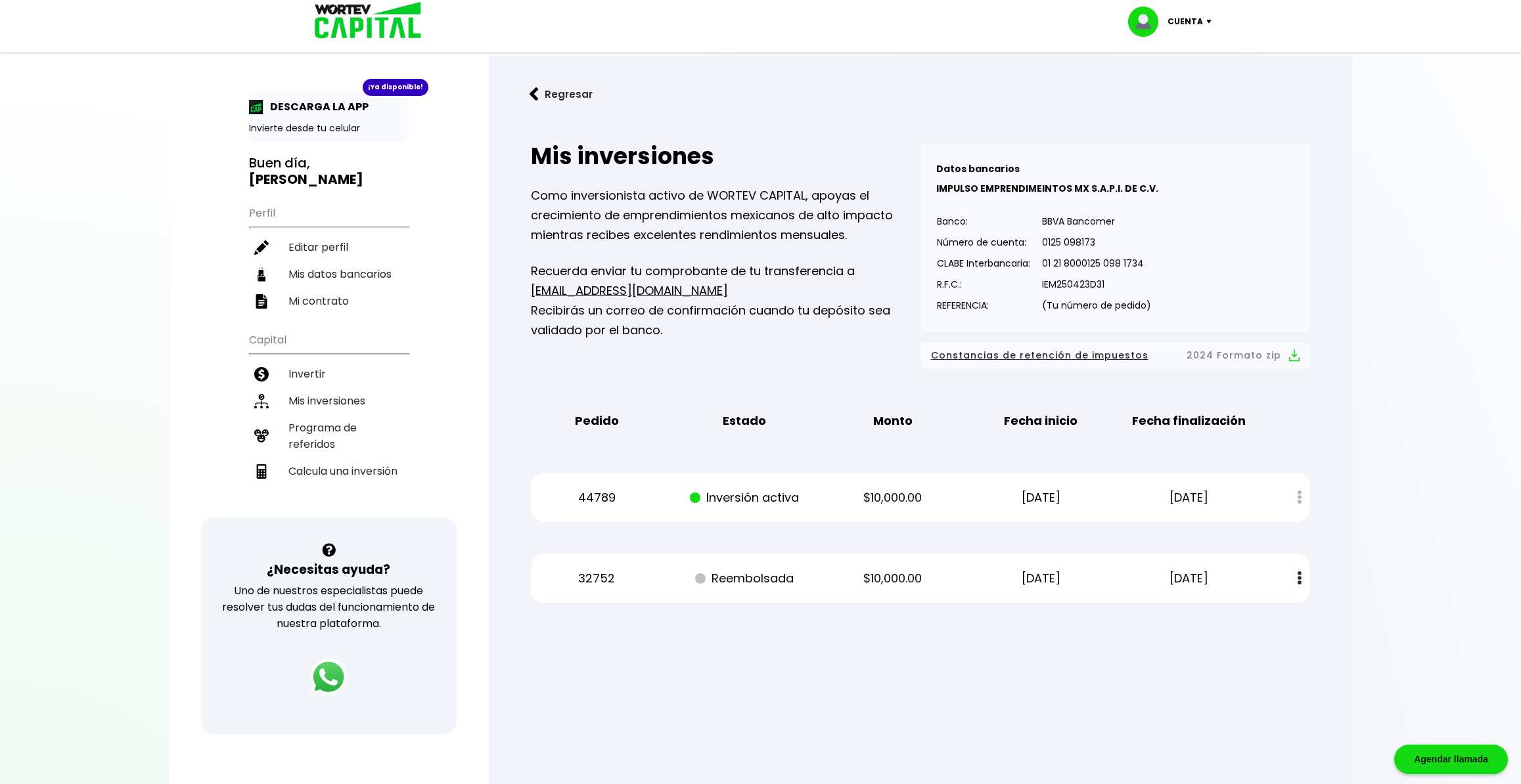
click at [719, 499] on p "Inversión activa" at bounding box center [745, 498] width 125 height 19
click at [1035, 499] on p "[DATE]" at bounding box center [1040, 498] width 125 height 19
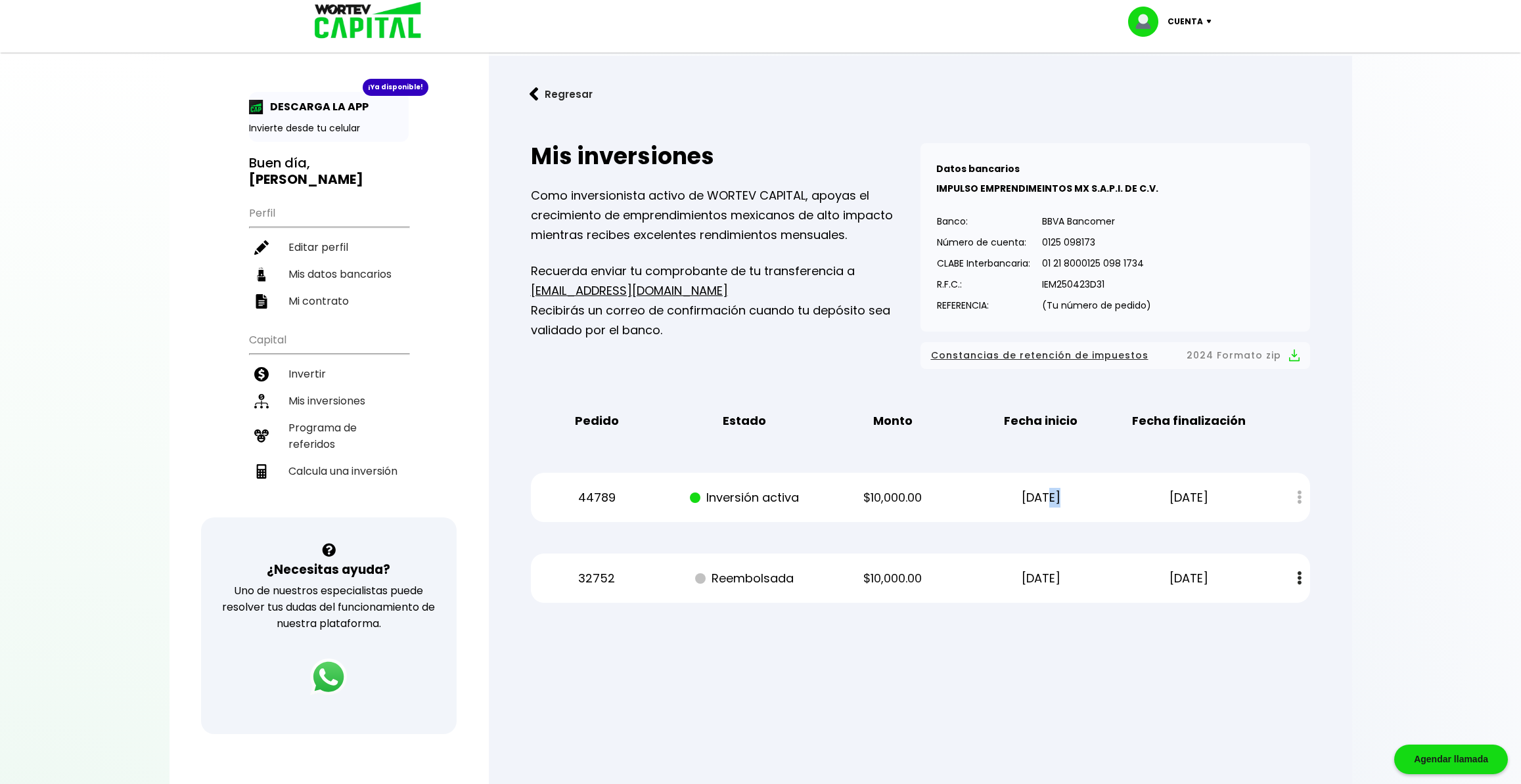
click at [1035, 499] on p "[DATE]" at bounding box center [1040, 498] width 125 height 19
click at [1033, 499] on p "[DATE]" at bounding box center [1040, 498] width 125 height 19
click at [337, 416] on li "Programa de referidos" at bounding box center [329, 436] width 160 height 44
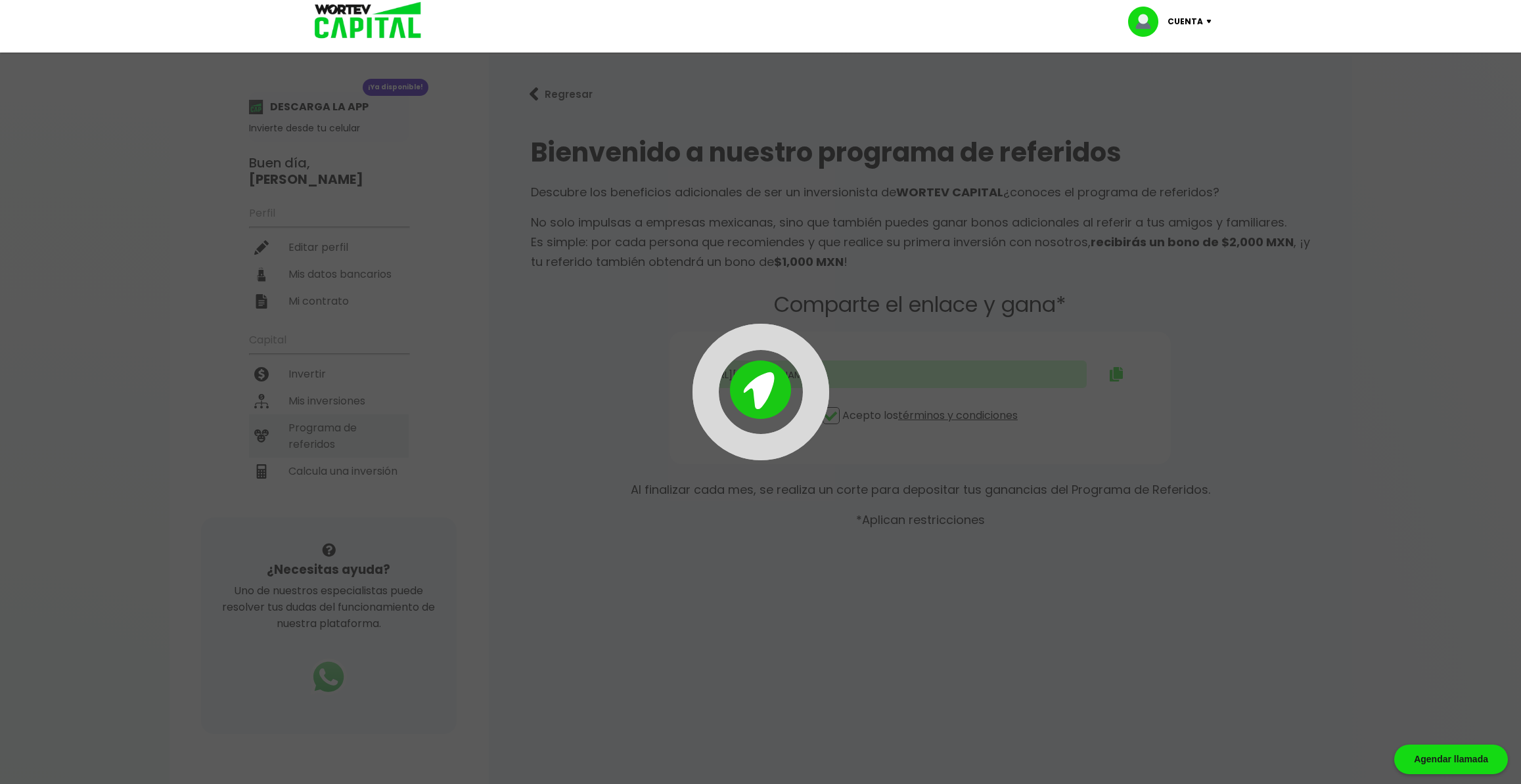
type input "[URL][DOMAIN_NAME][PERSON_NAME]"
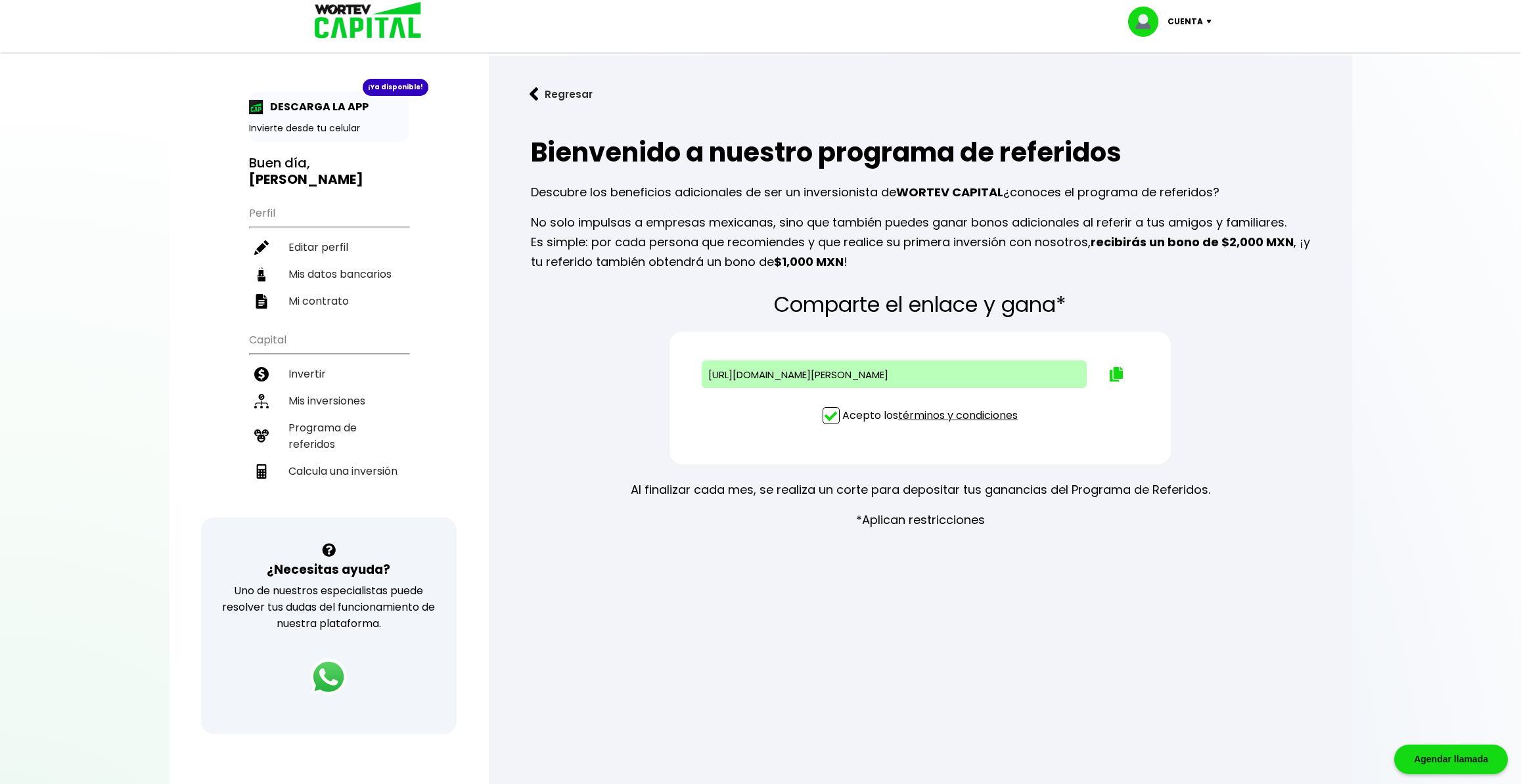
click at [849, 446] on div "[URL][DOMAIN_NAME][PERSON_NAME] Acepto los términos y condiciones" at bounding box center [921, 398] width 502 height 133
